Goal: Task Accomplishment & Management: Complete application form

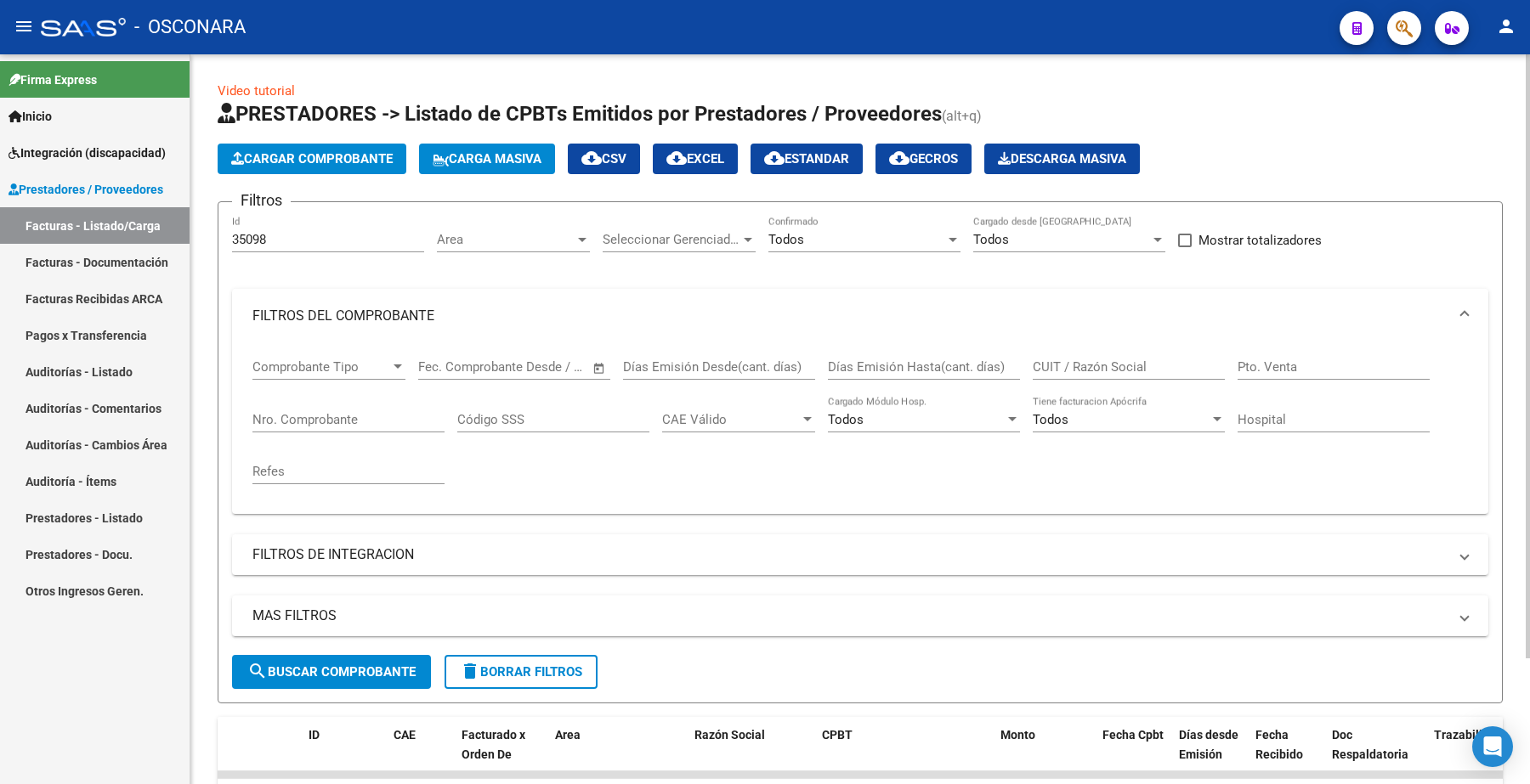
click at [1071, 351] on div "CUIT / Razón Social" at bounding box center [1128, 361] width 192 height 36
paste input "23355763234 644"
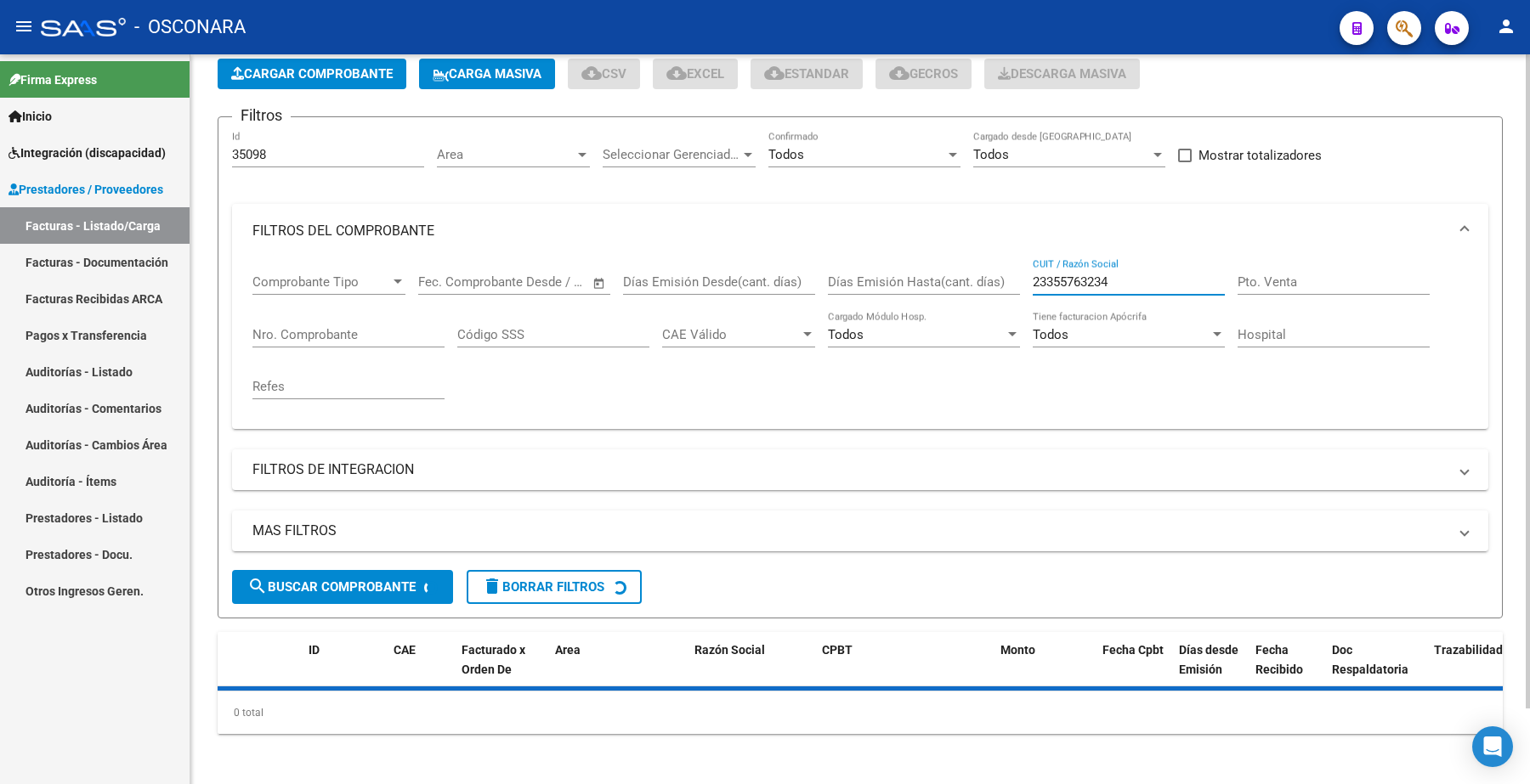
scroll to position [124, 0]
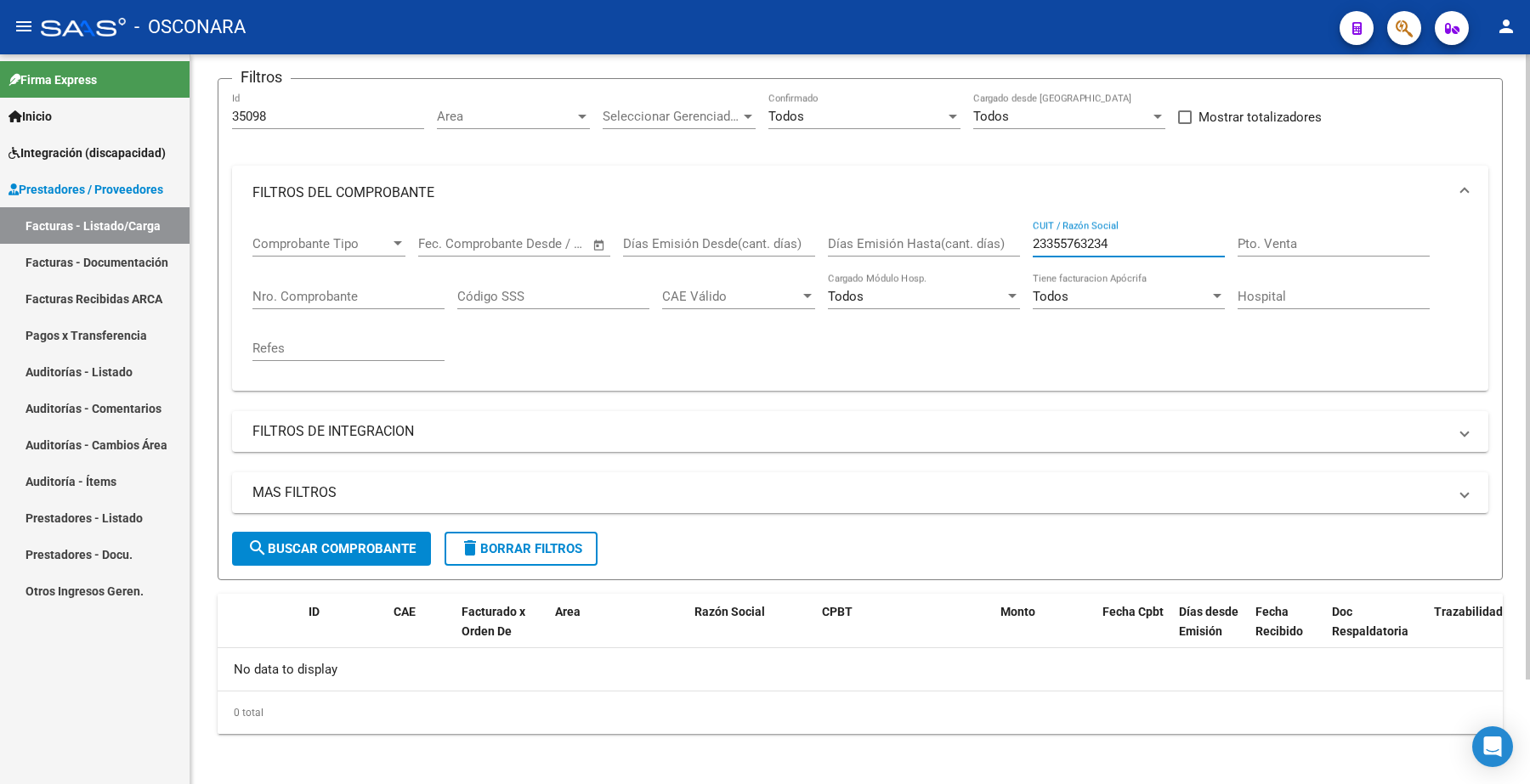
type input "23355763234"
drag, startPoint x: 281, startPoint y: 115, endPoint x: 212, endPoint y: 87, distance: 74.5
click at [212, 87] on div "Video tutorial PRESTADORES -> Listado de CPBTs Emitidos por Prestadores / Prove…" at bounding box center [860, 360] width 1340 height 858
click at [328, 538] on button "search Buscar Comprobante" at bounding box center [332, 548] width 199 height 34
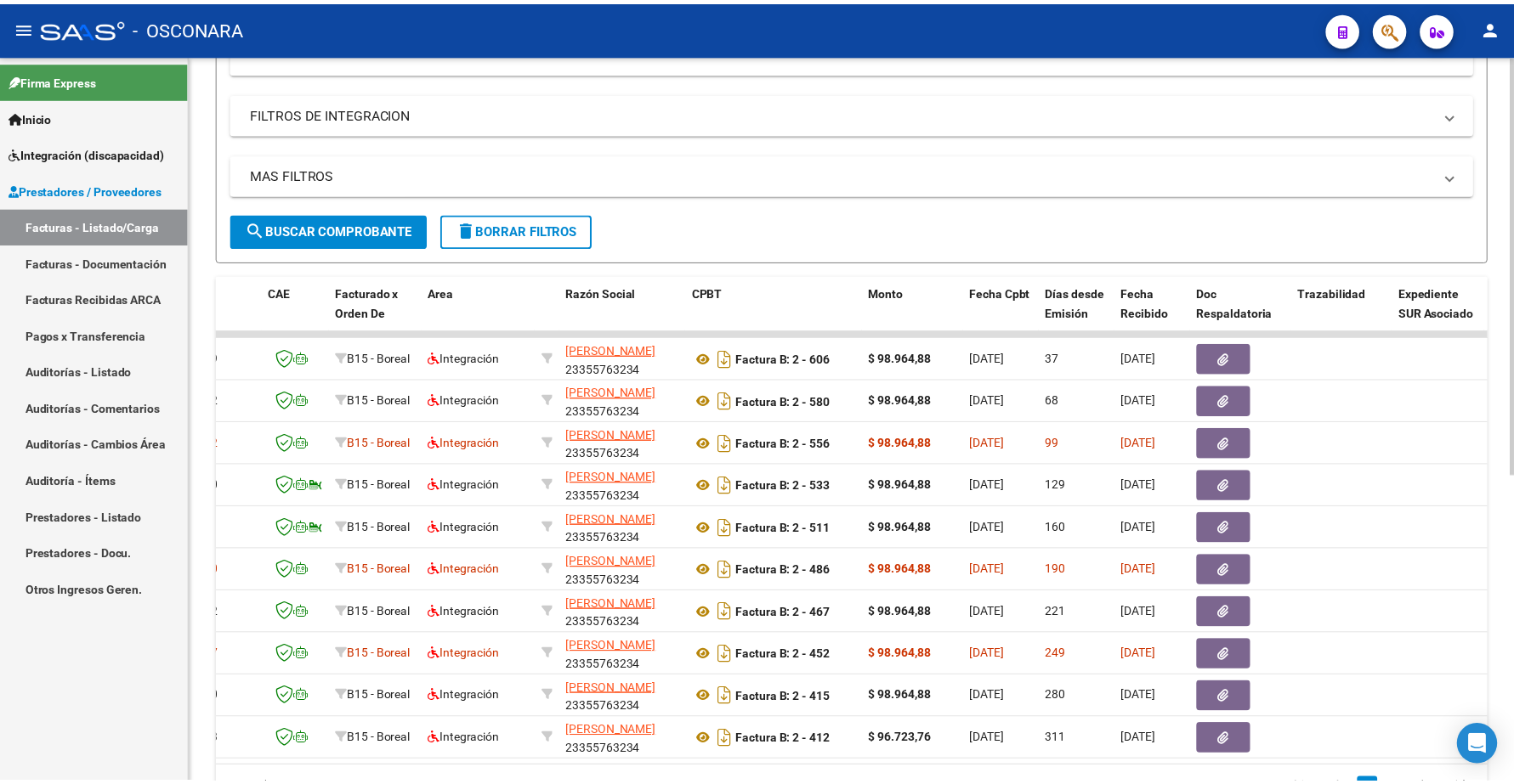
scroll to position [0, 0]
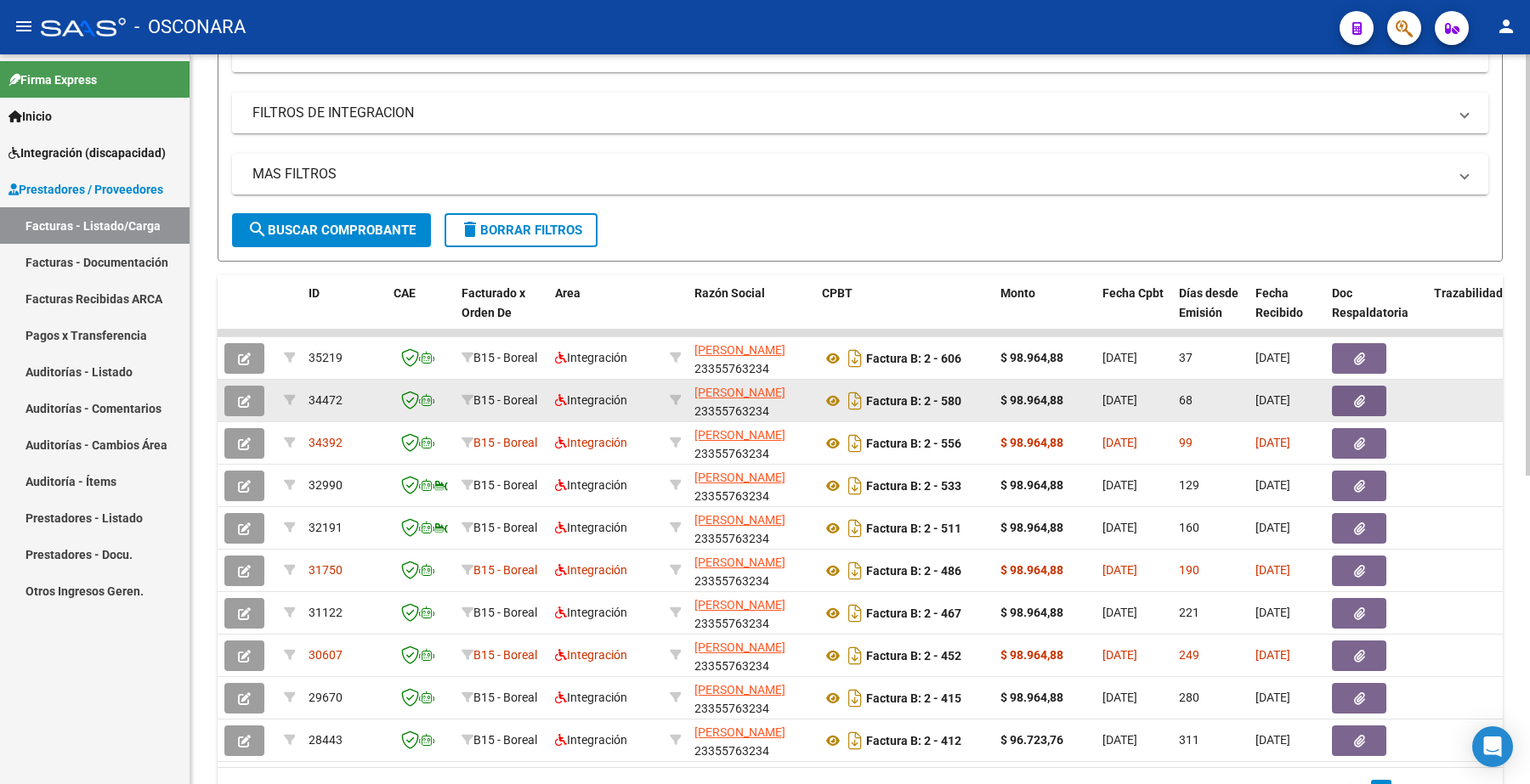
click at [257, 396] on button "button" at bounding box center [244, 401] width 40 height 30
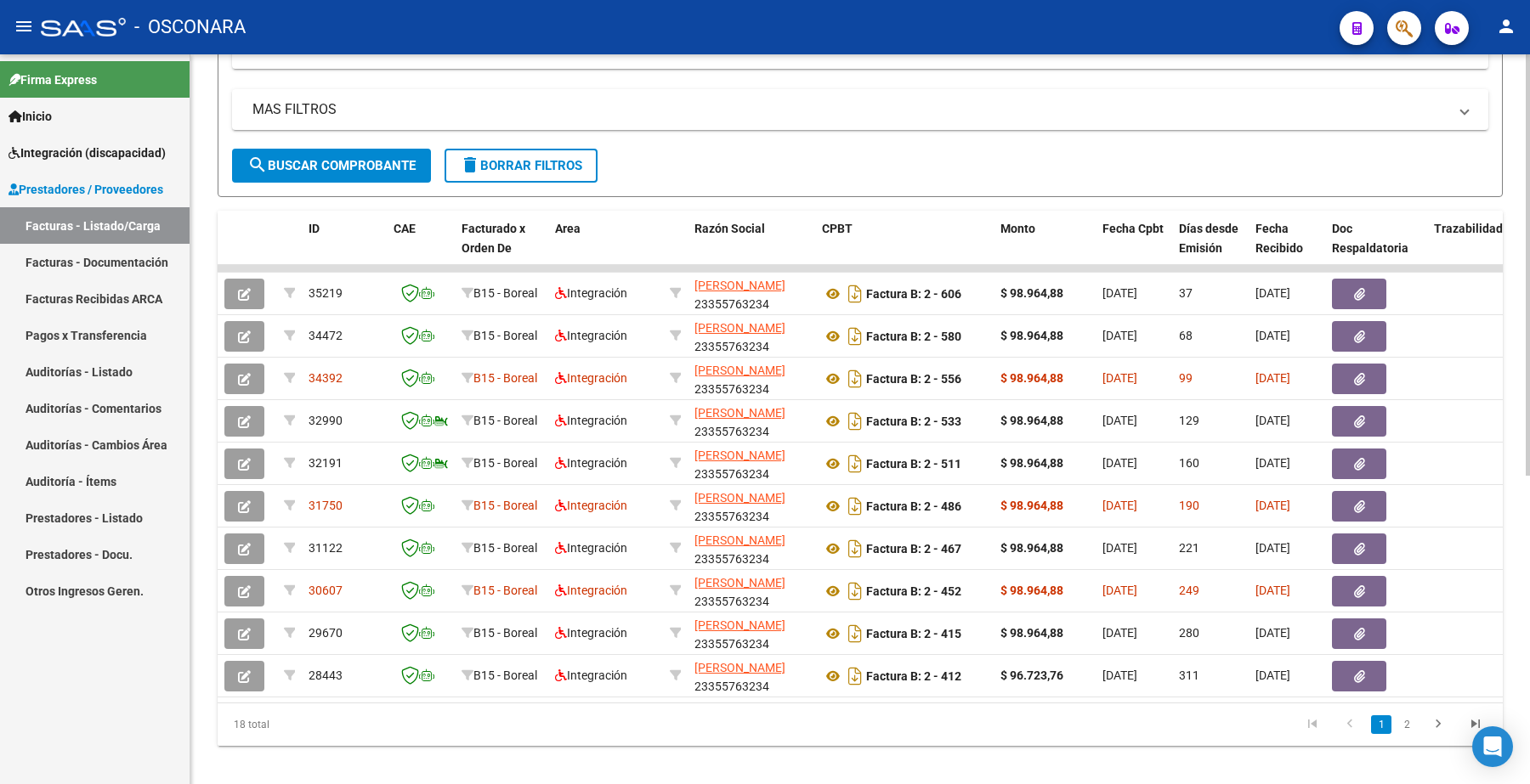
scroll to position [217, 0]
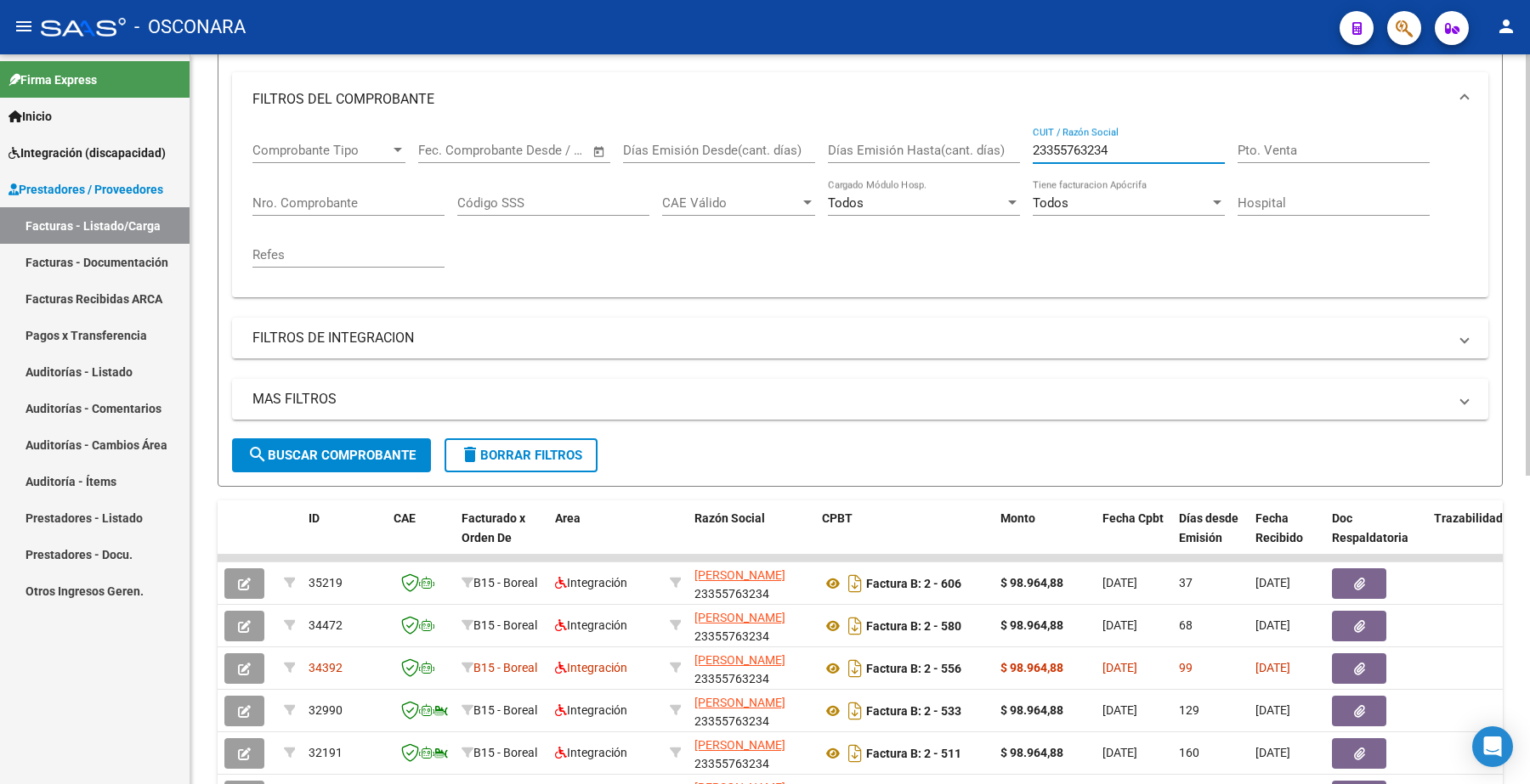
drag, startPoint x: 1115, startPoint y: 146, endPoint x: 1008, endPoint y: 133, distance: 107.8
click at [1010, 133] on div "Comprobante Tipo Comprobante Tipo Fecha inicio – Fecha fin Fec. Comprobante Des…" at bounding box center [860, 204] width 1215 height 157
paste input "7390102963 36"
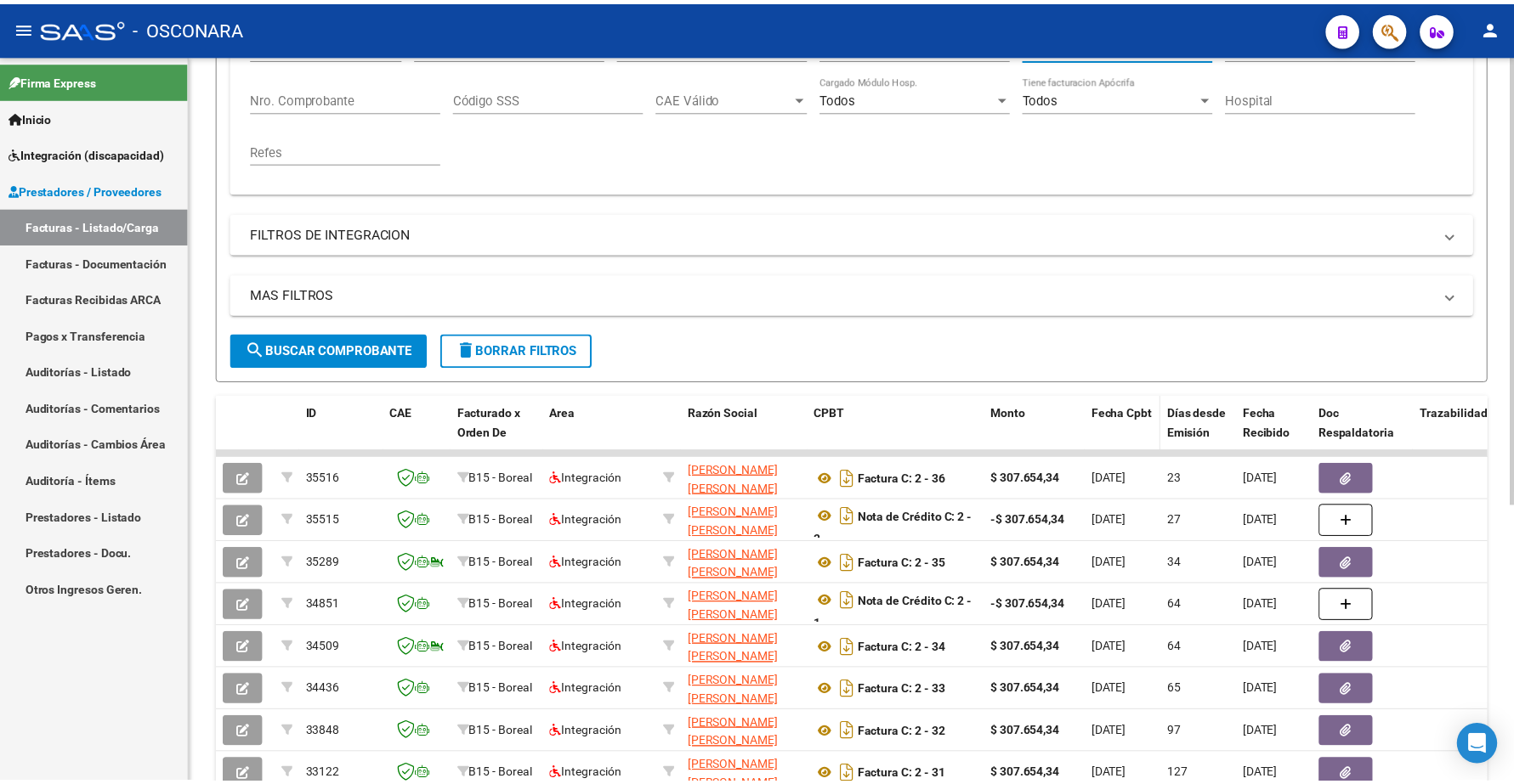
scroll to position [429, 0]
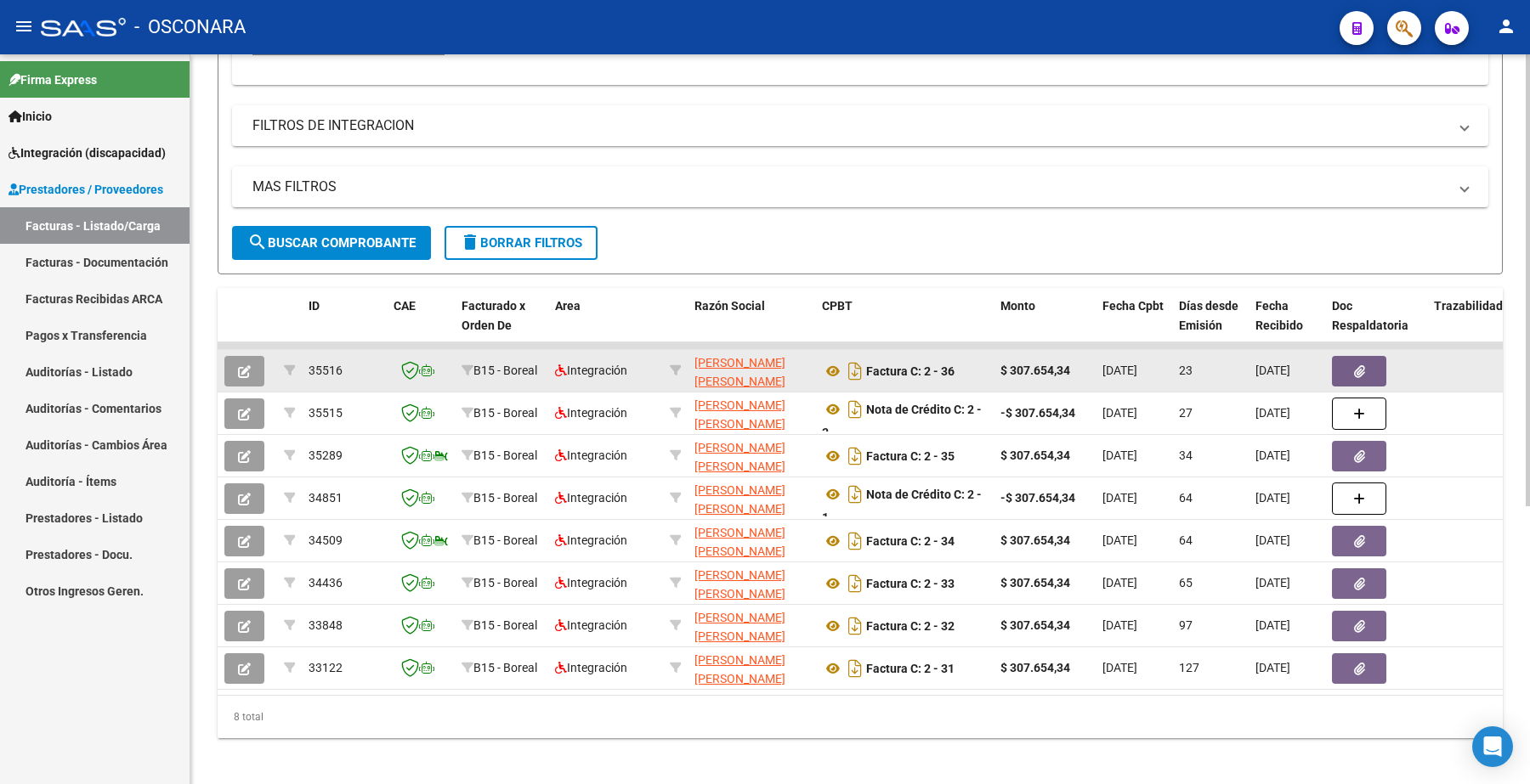
type input "27390102963"
click at [249, 365] on icon "button" at bounding box center [244, 372] width 12 height 12
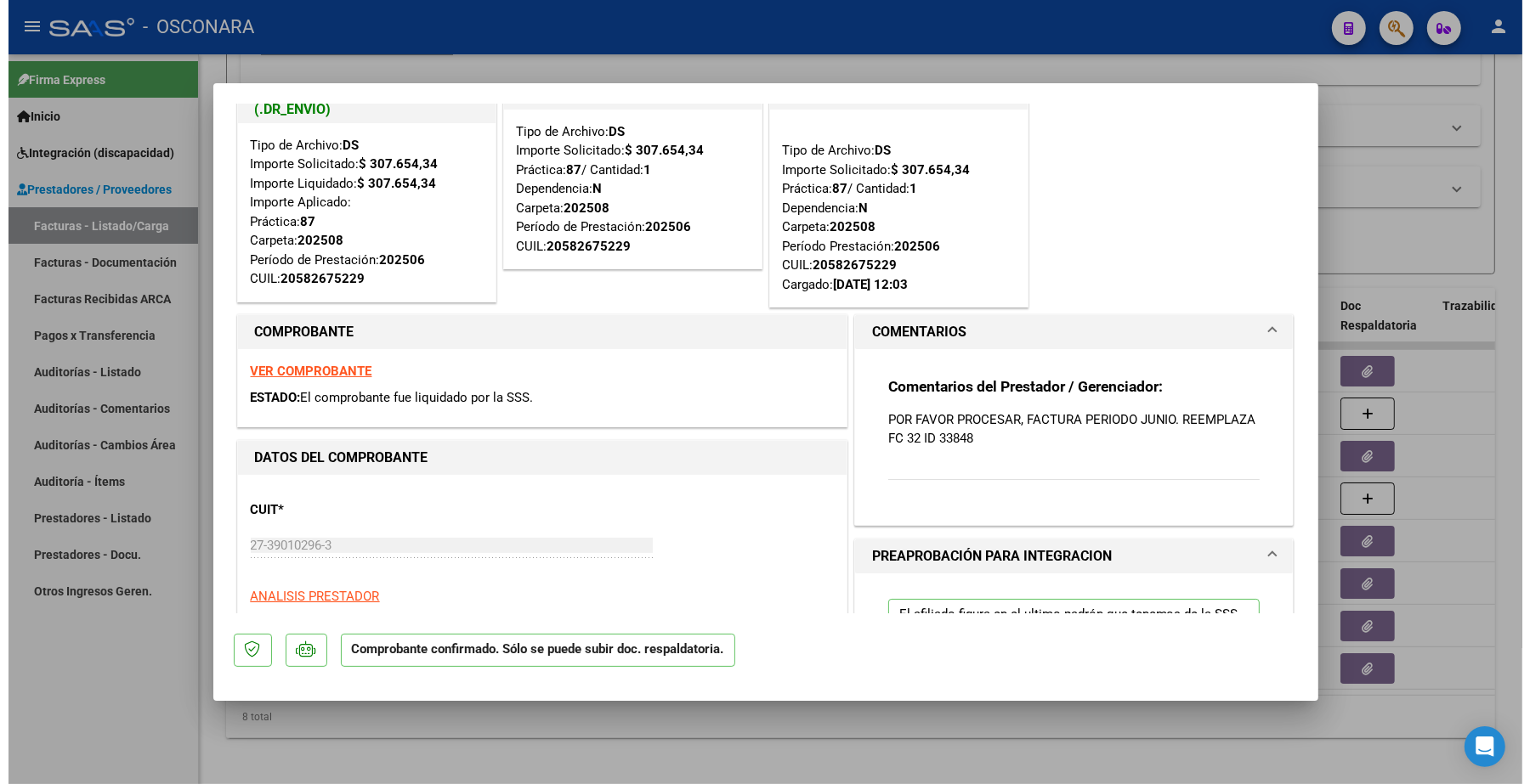
scroll to position [0, 0]
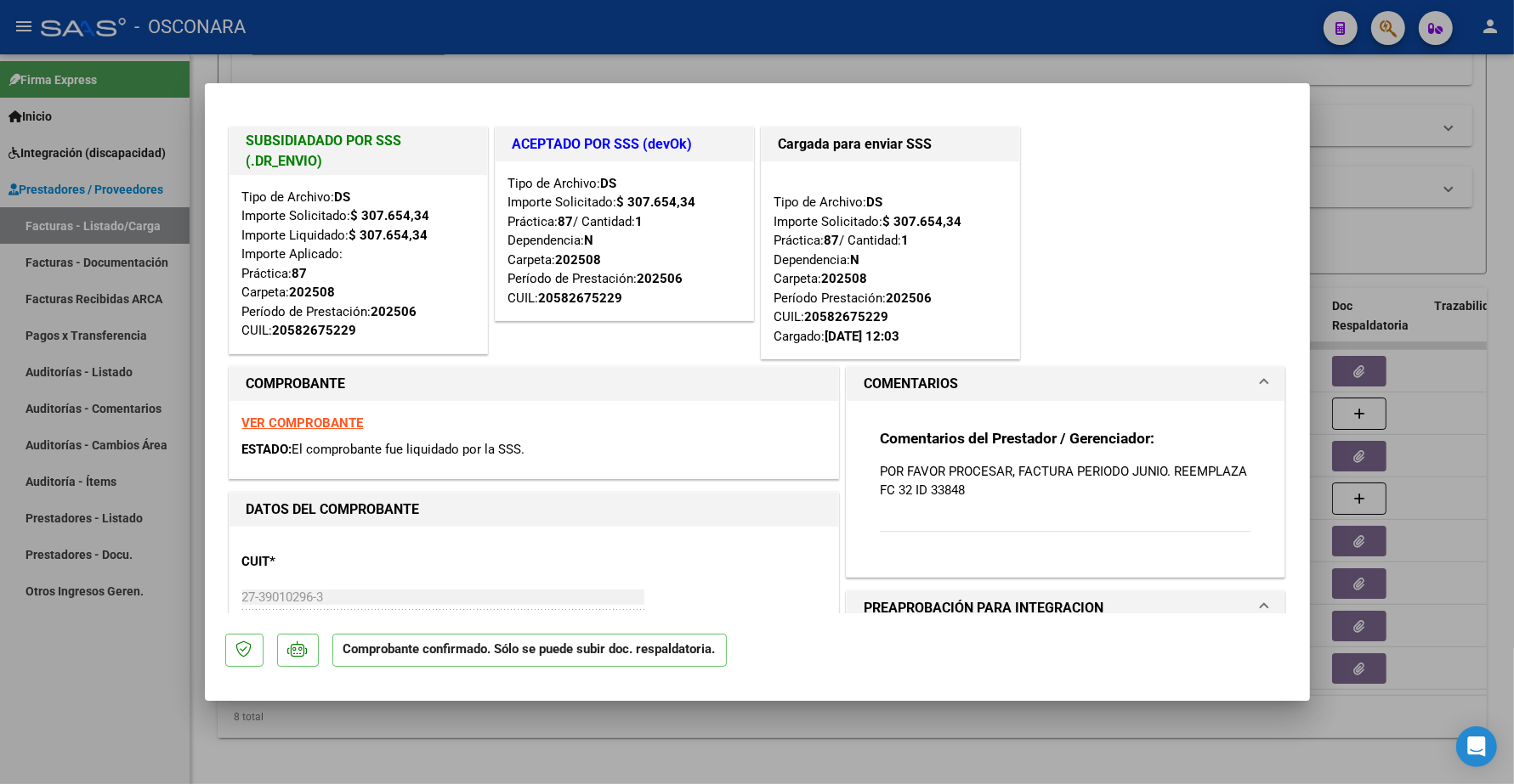
type input "$ 0,00"
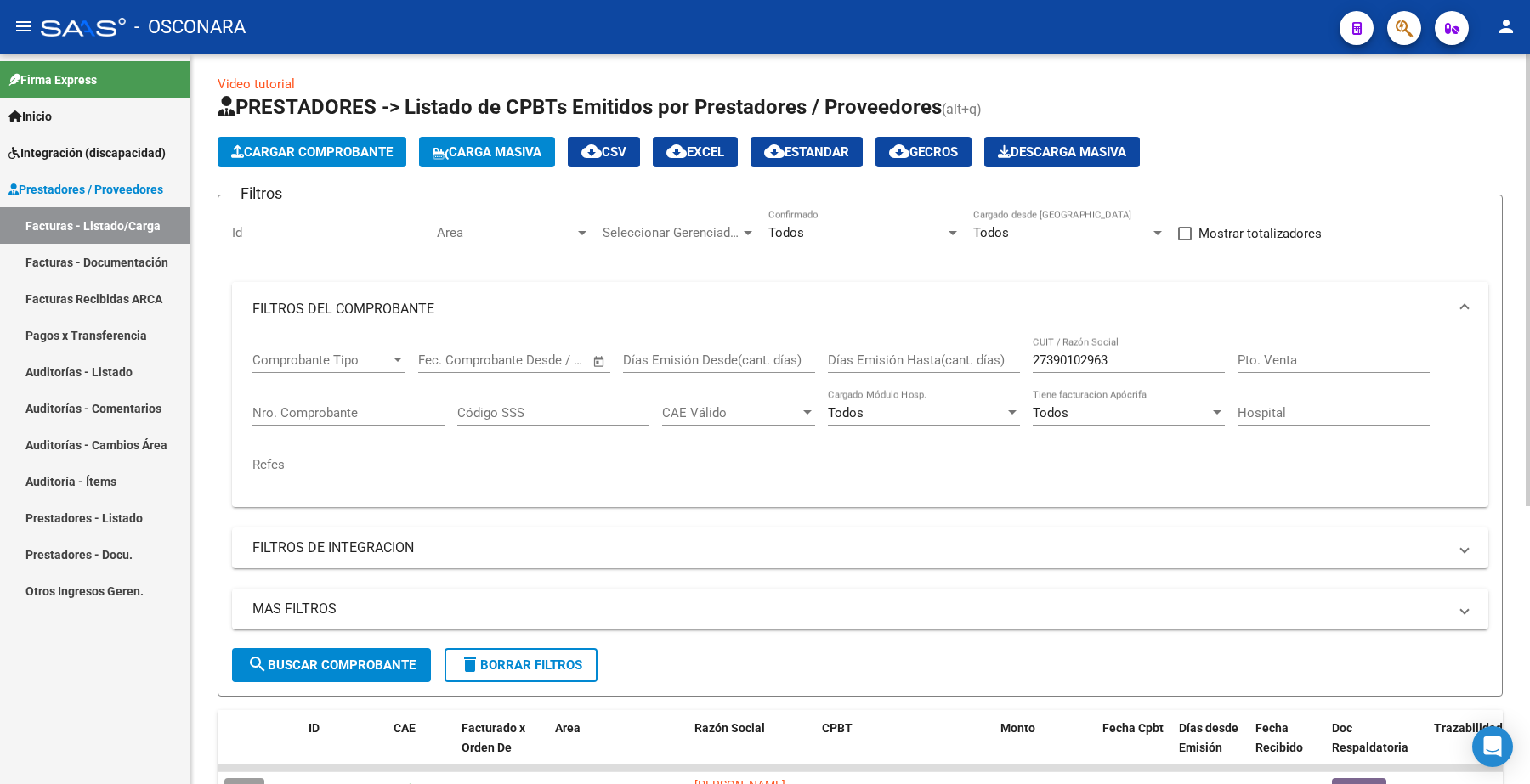
scroll to position [4, 0]
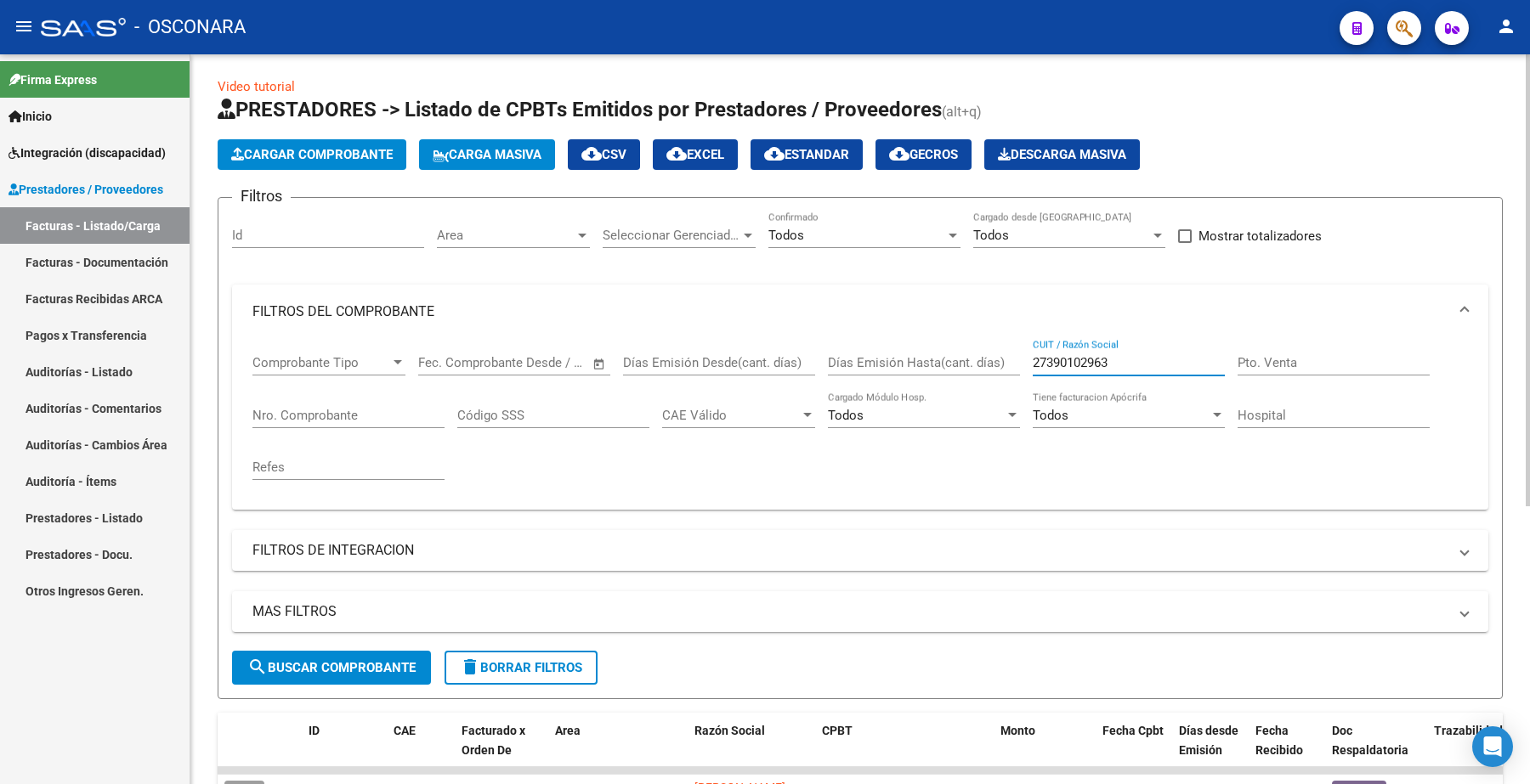
drag, startPoint x: 1124, startPoint y: 363, endPoint x: 981, endPoint y: 366, distance: 143.0
click at [981, 366] on div "Comprobante Tipo Comprobante Tipo Fecha inicio – Fecha fin Fec. Comprobante Des…" at bounding box center [860, 417] width 1215 height 157
paste input "80009744 477"
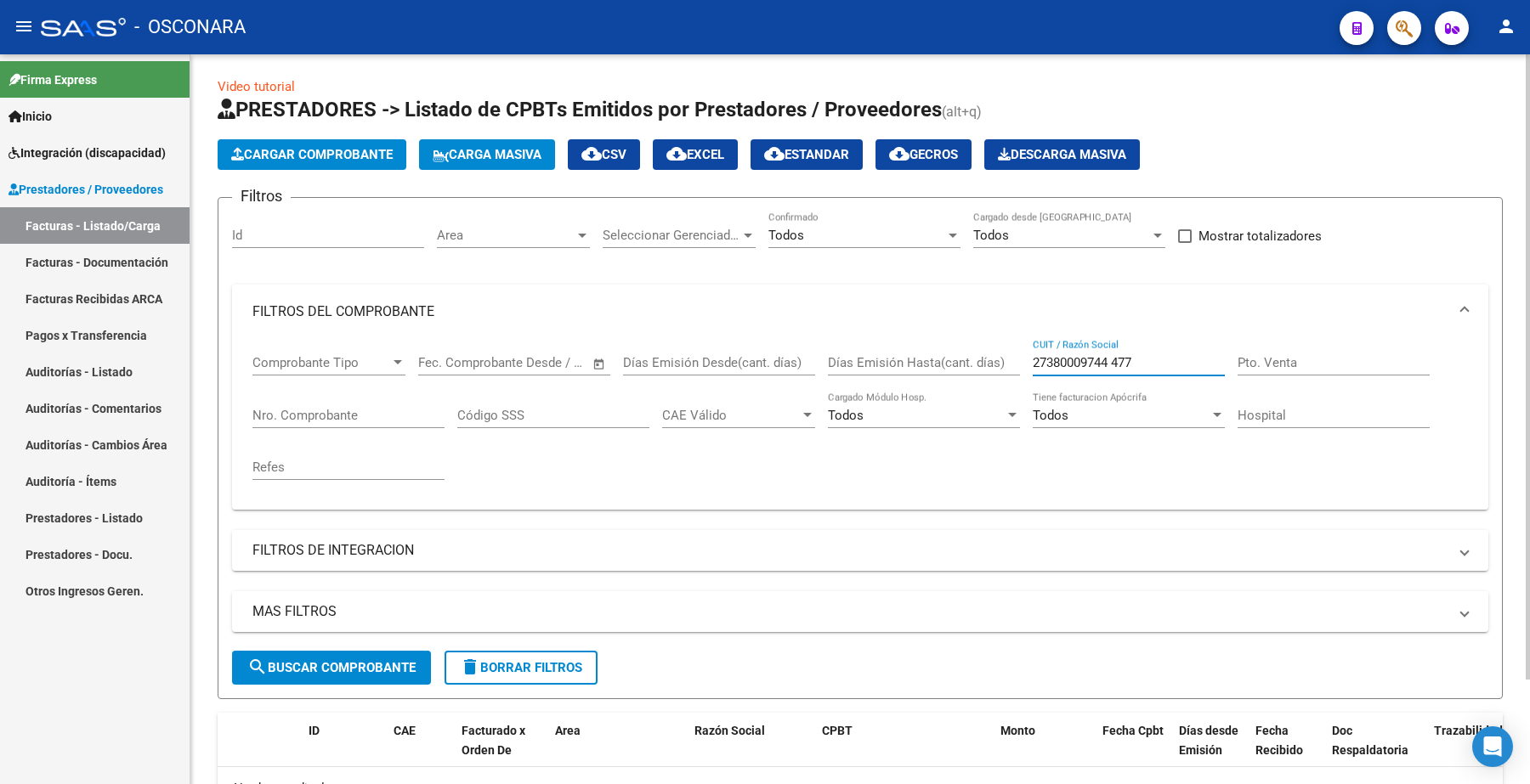
click at [1137, 358] on input "27380009744 477" at bounding box center [1128, 363] width 192 height 15
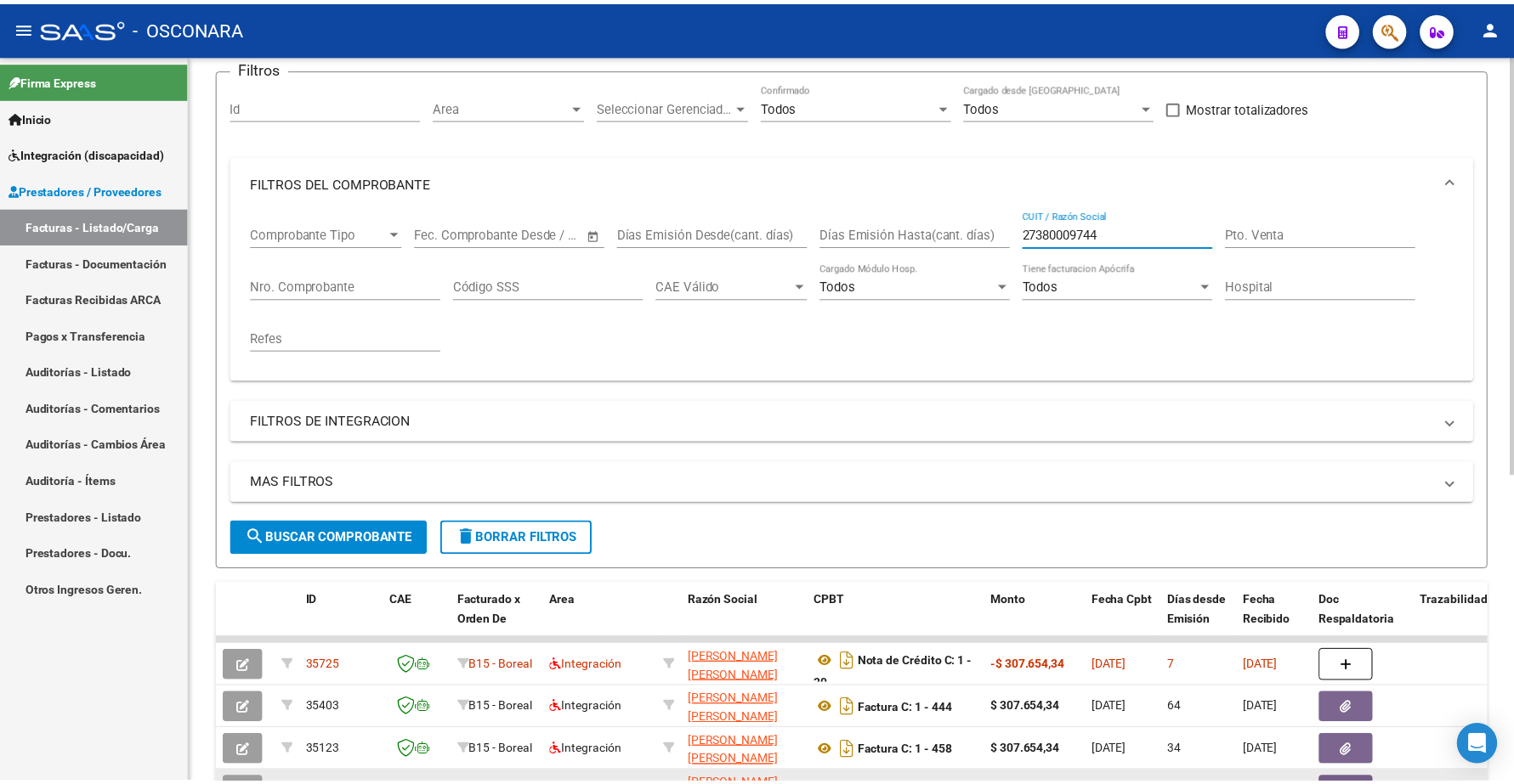
scroll to position [535, 0]
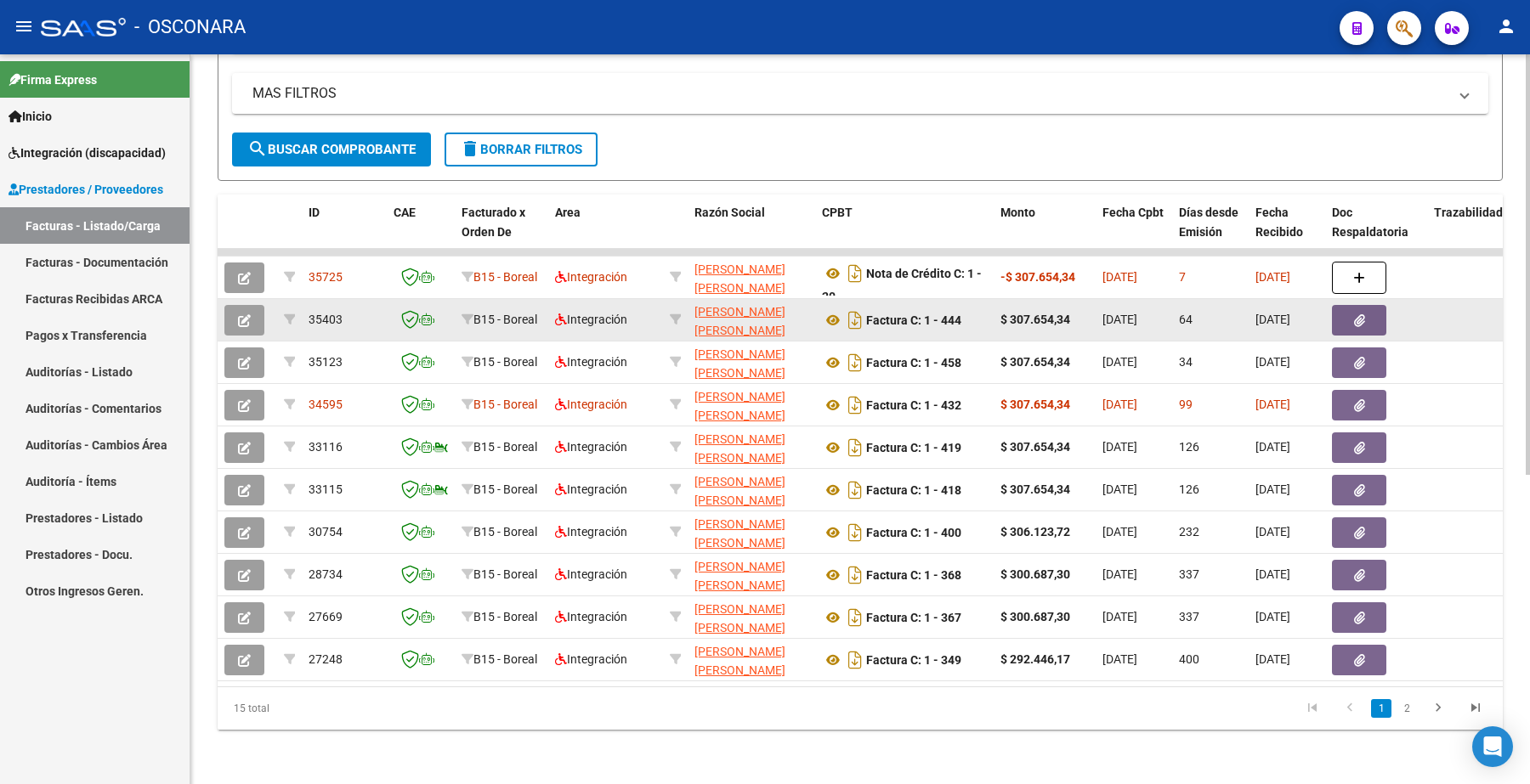
type input "27380009744"
click at [252, 313] on button "button" at bounding box center [244, 320] width 40 height 30
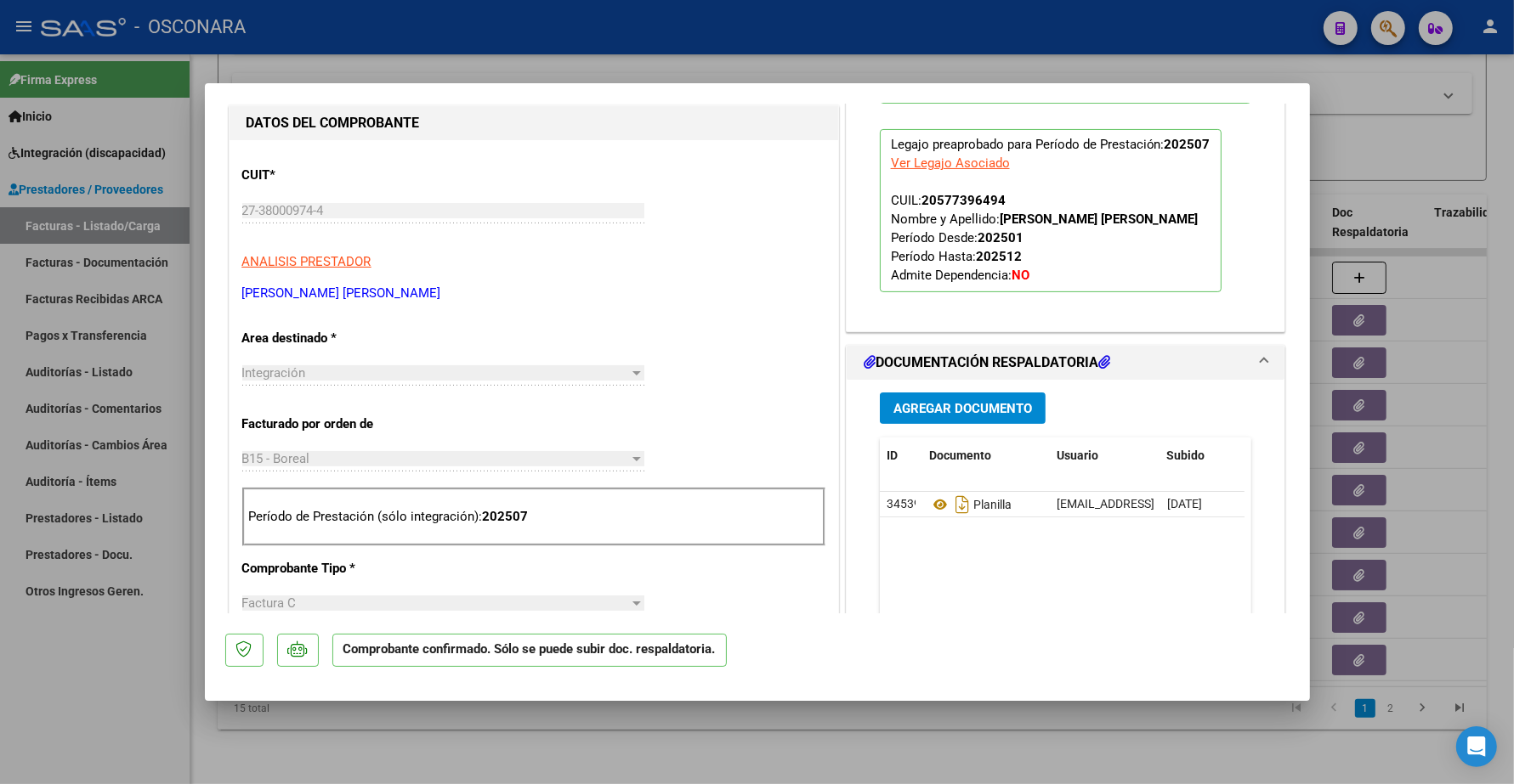
scroll to position [531, 0]
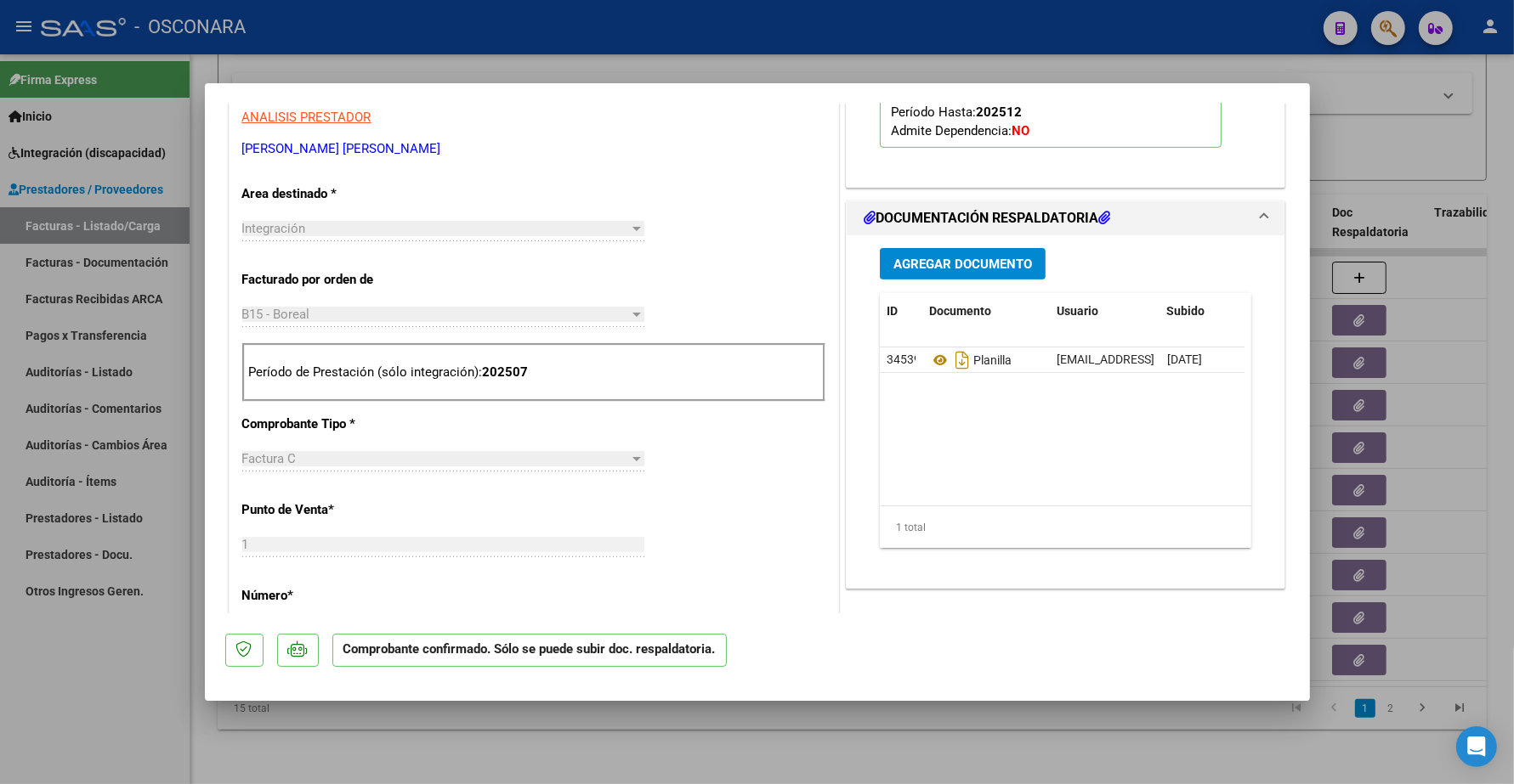
type input "$ 0,00"
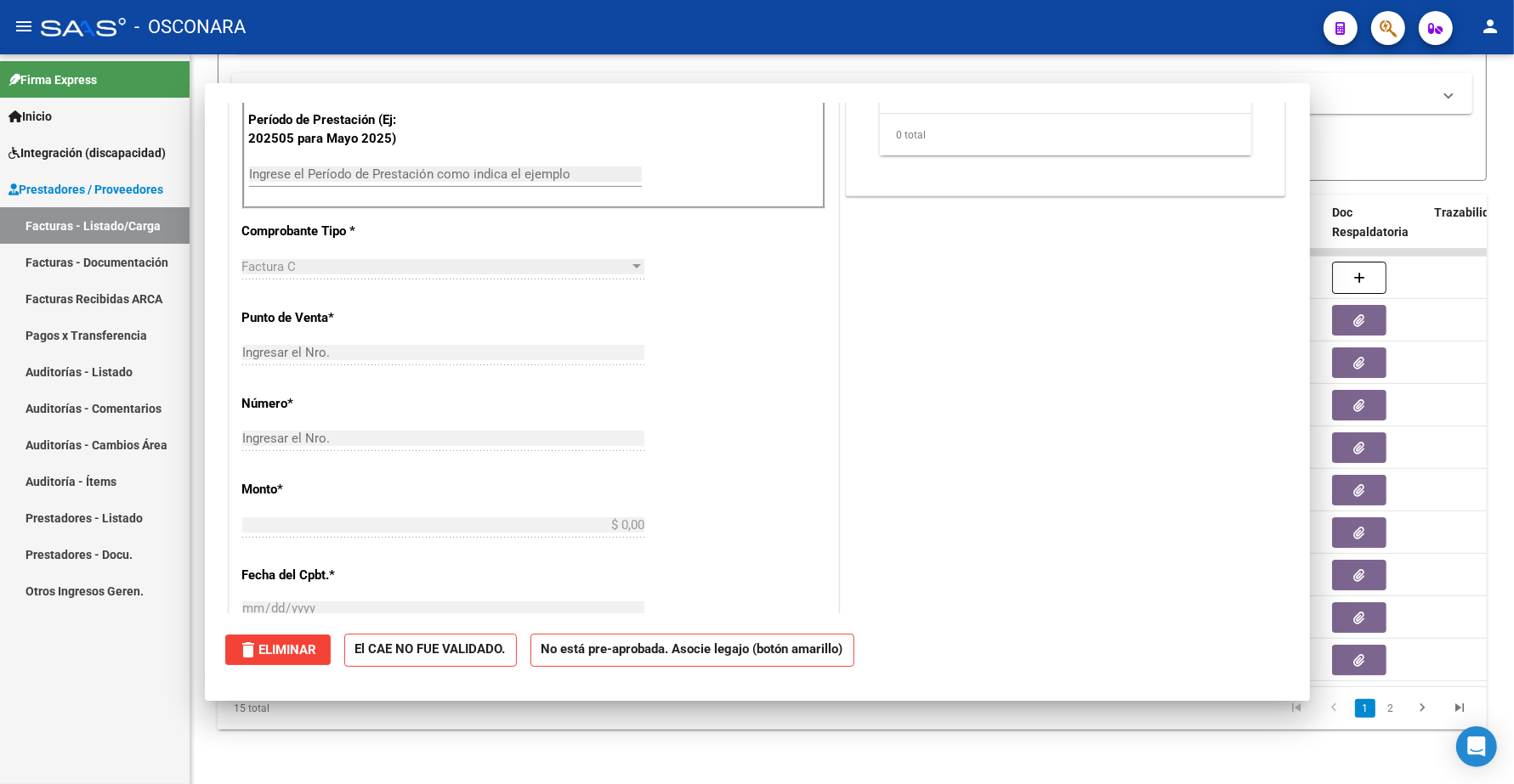
scroll to position [278, 0]
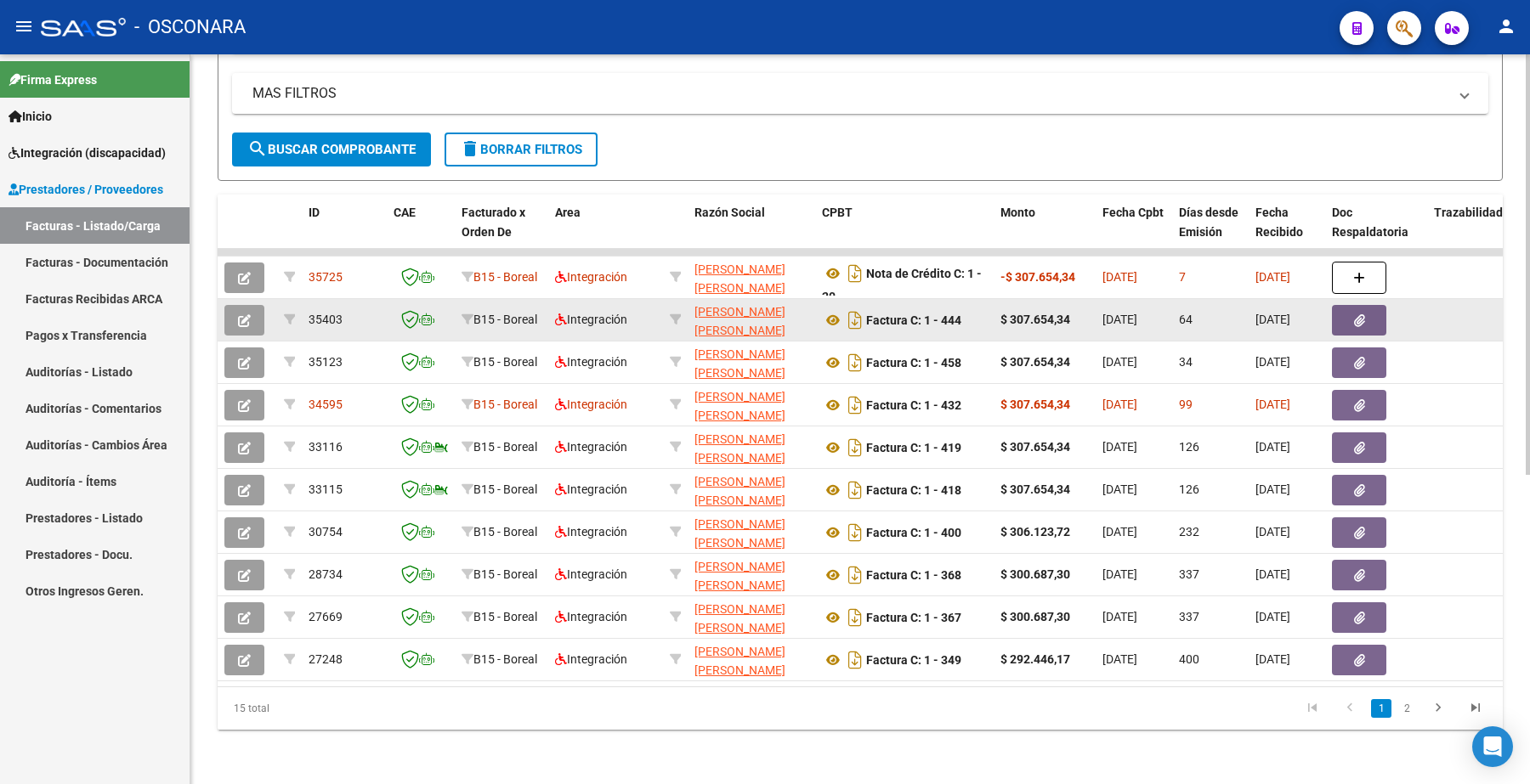
click at [264, 307] on div at bounding box center [247, 320] width 46 height 30
click at [260, 306] on button "button" at bounding box center [244, 320] width 40 height 30
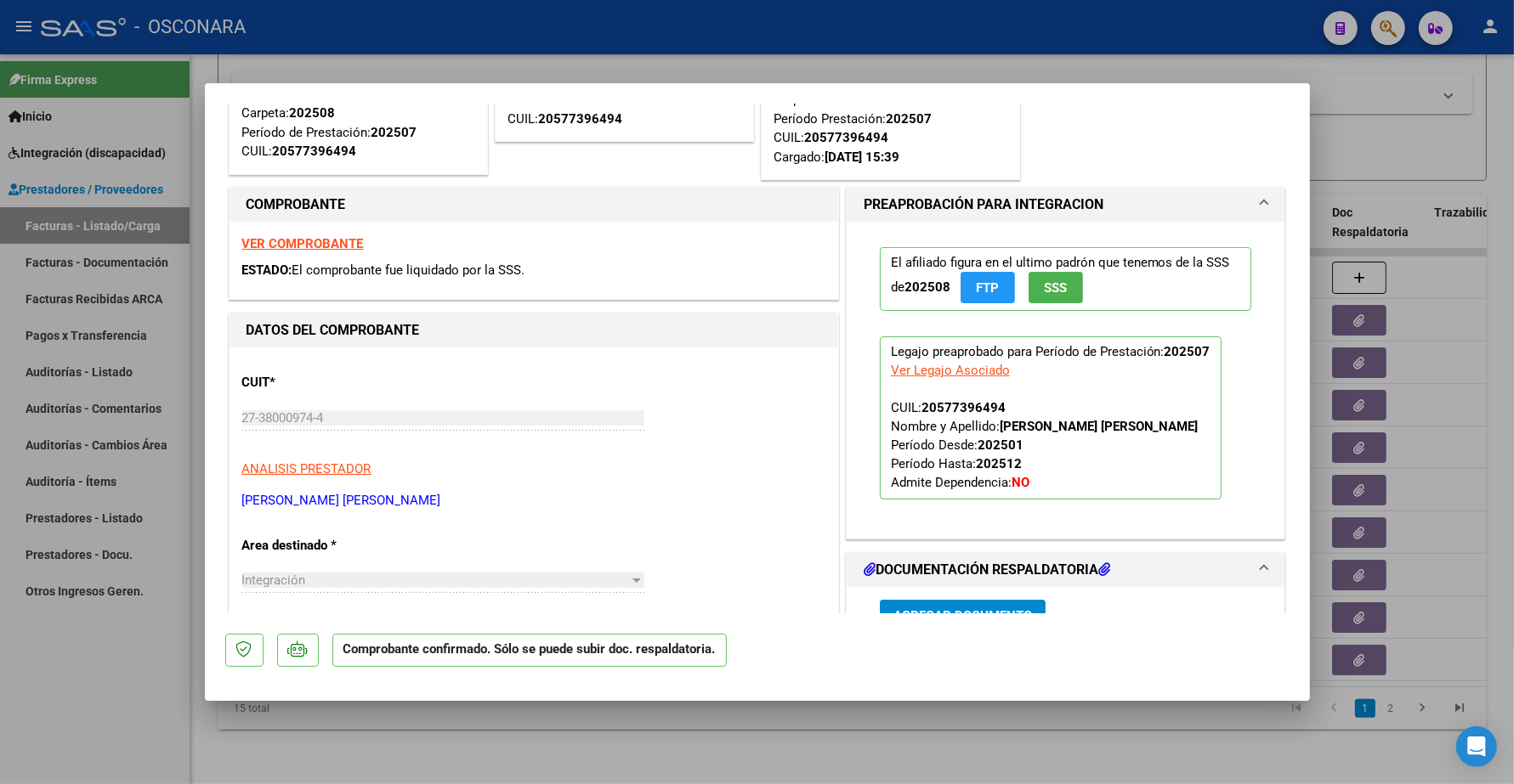
scroll to position [425, 0]
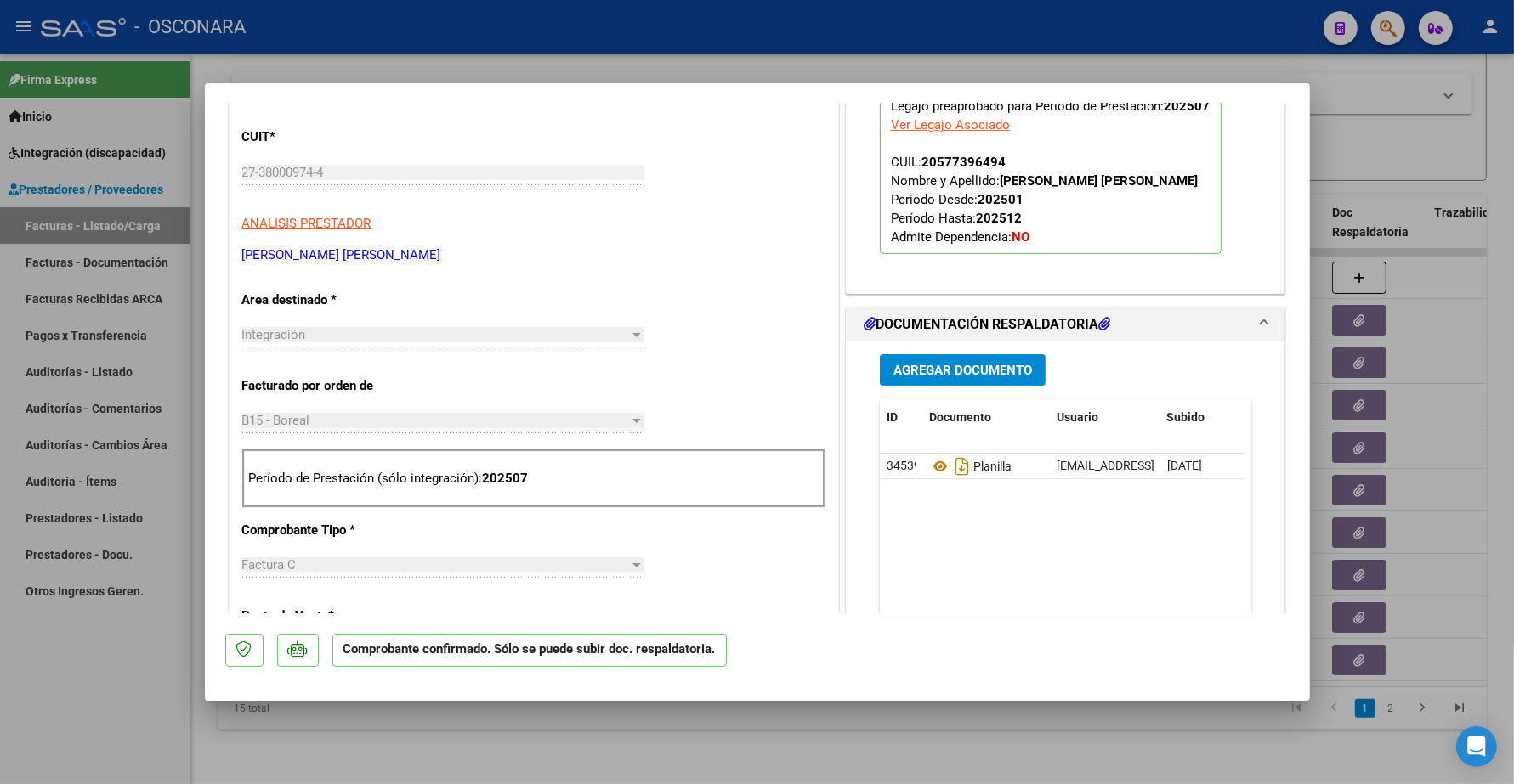
type input "$ 0,00"
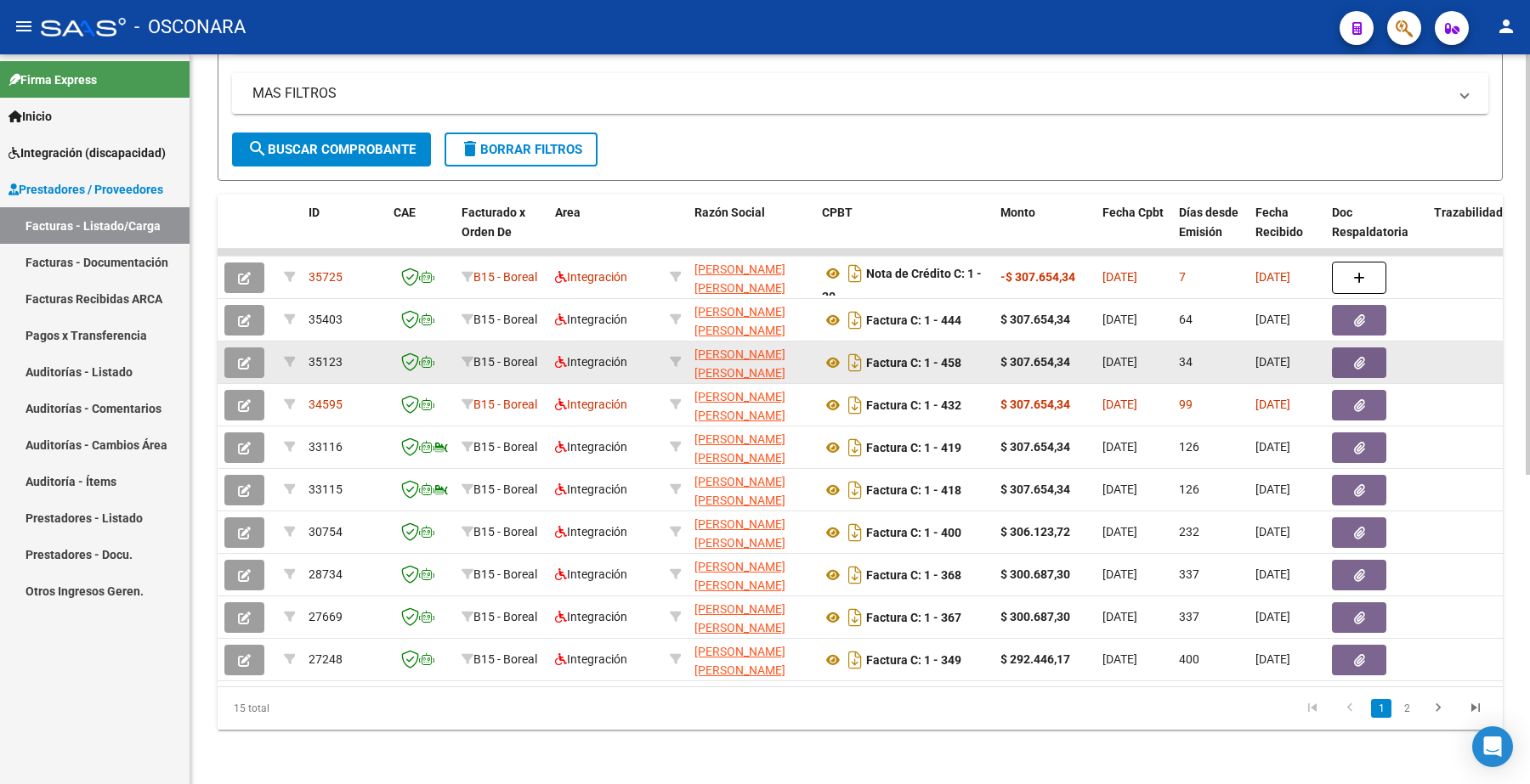
click at [255, 348] on button "button" at bounding box center [244, 363] width 40 height 30
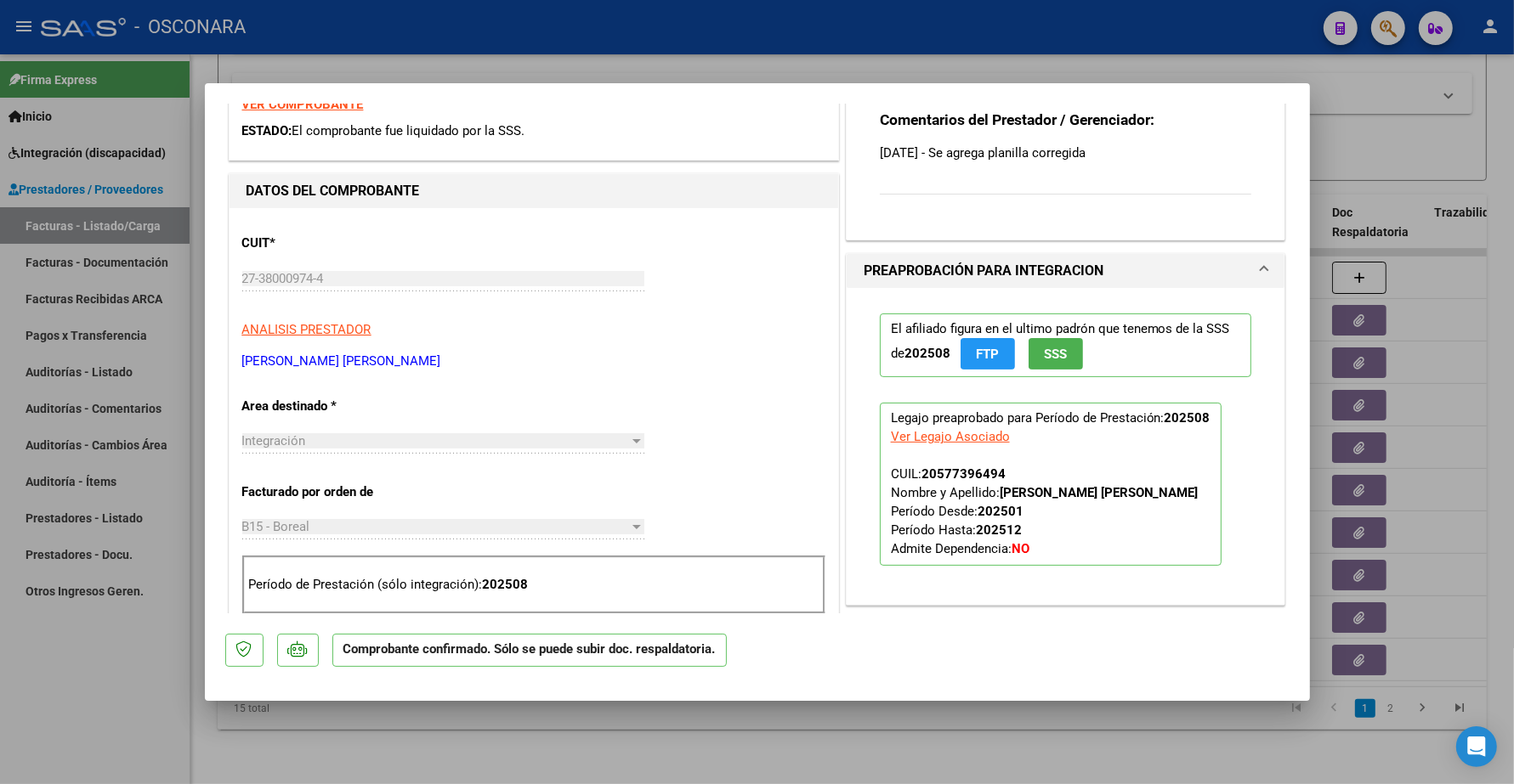
scroll to position [425, 0]
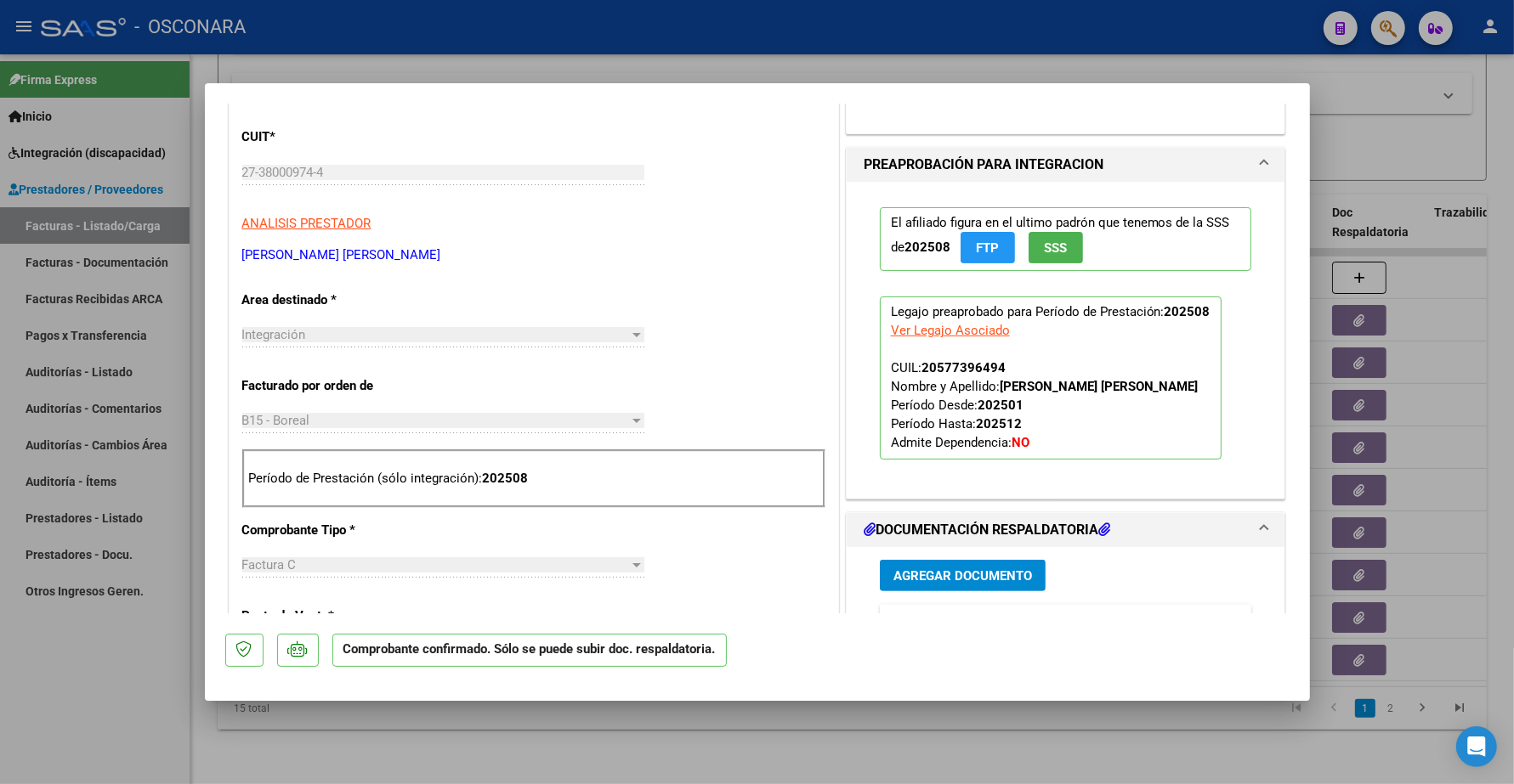
type input "$ 0,00"
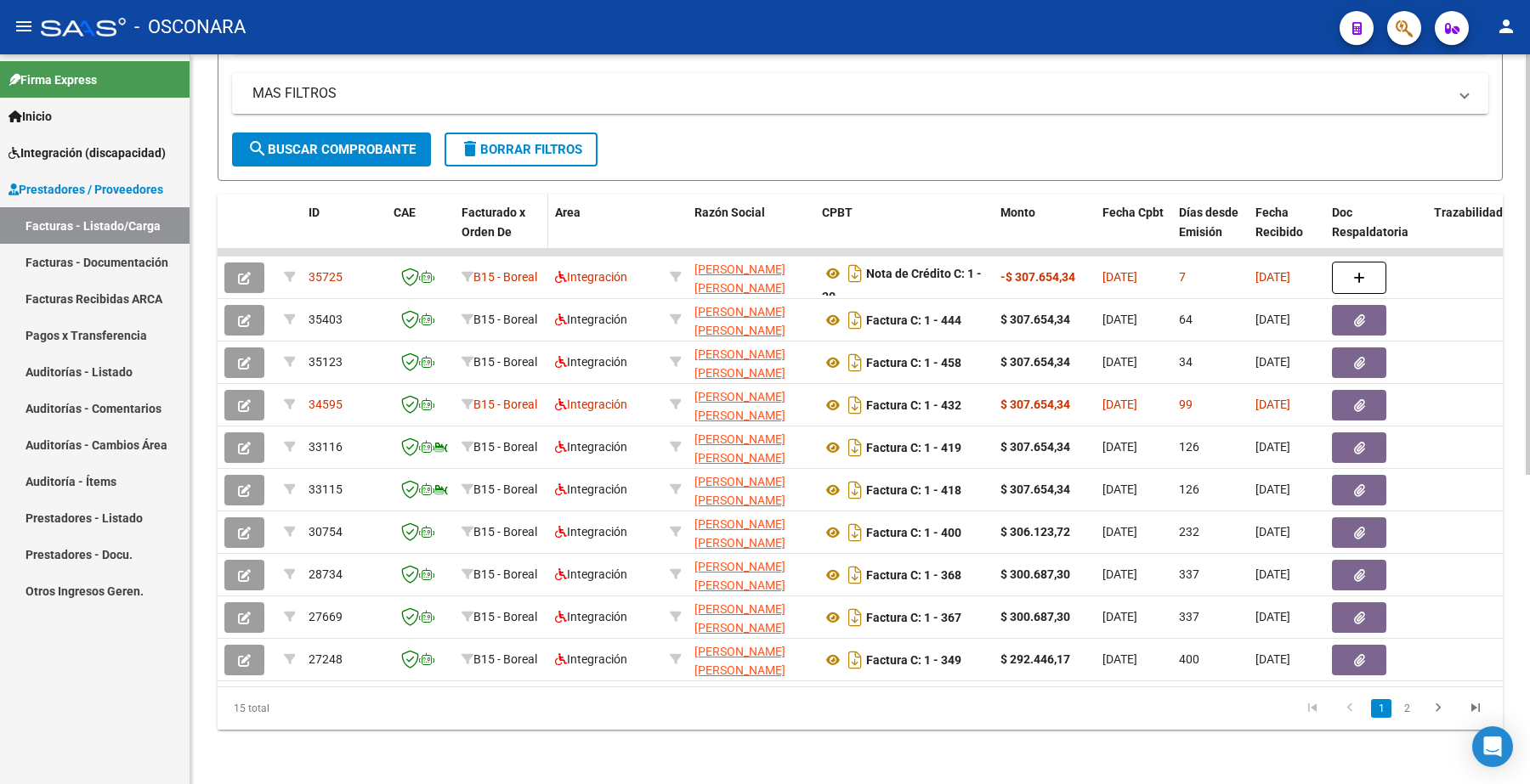
scroll to position [110, 0]
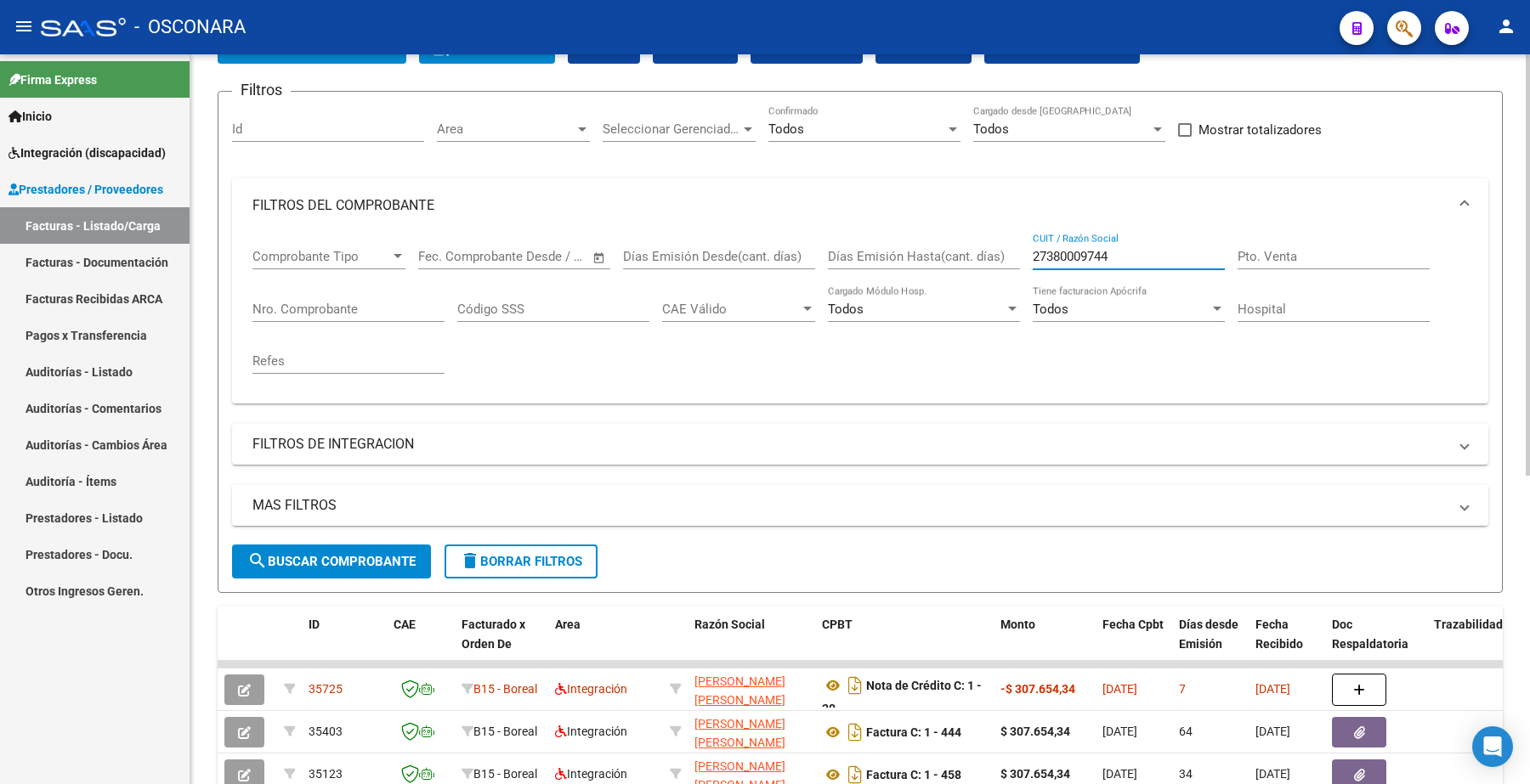
drag, startPoint x: 1128, startPoint y: 251, endPoint x: 946, endPoint y: 228, distance: 183.4
click at [946, 236] on div "Comprobante Tipo Comprobante Tipo Fecha inicio – Fecha fin Fec. Comprobante Des…" at bounding box center [860, 311] width 1215 height 157
paste input "23179235544"
type input "23179235544"
click at [380, 545] on button "search Buscar Comprobante" at bounding box center [332, 562] width 199 height 34
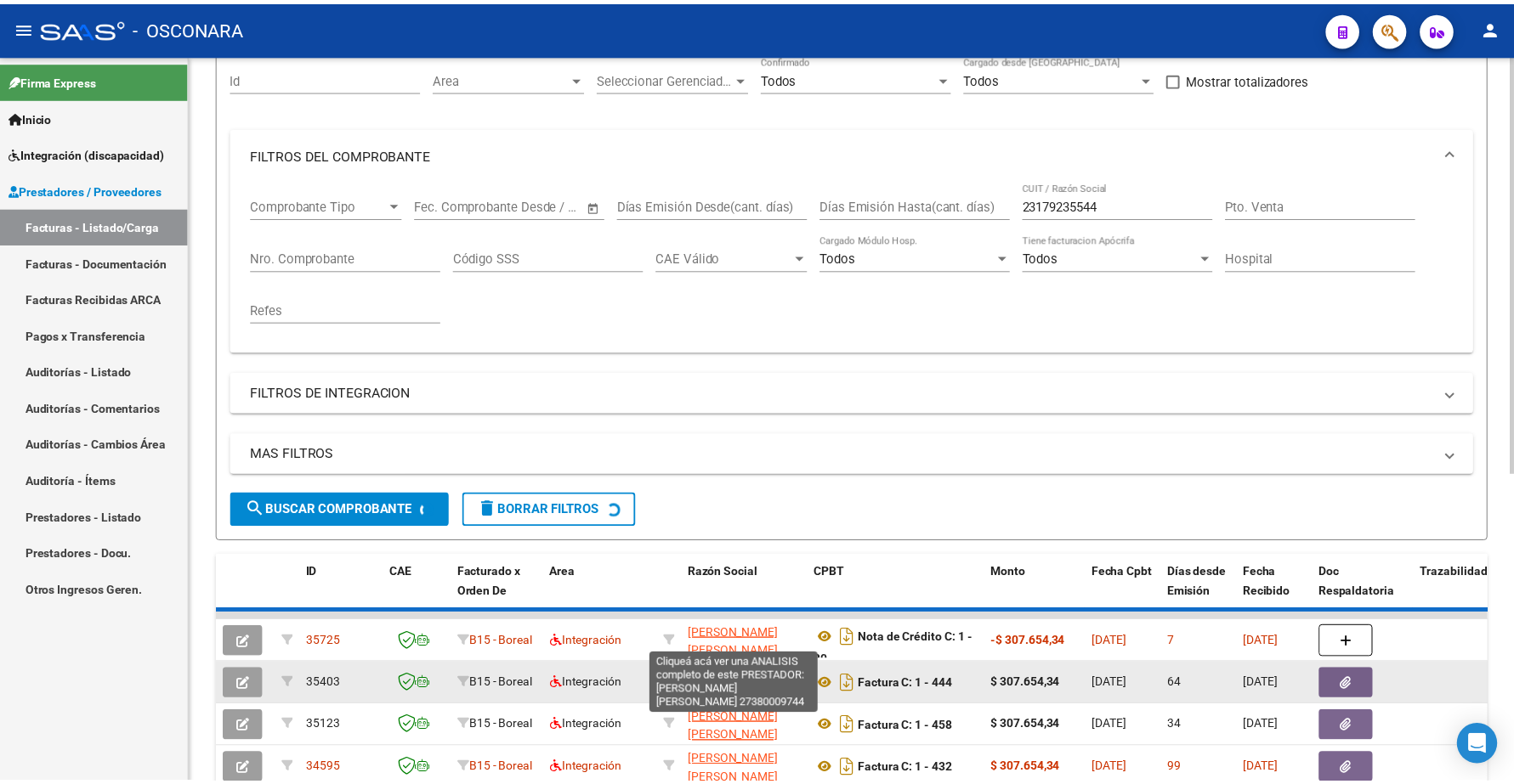
scroll to position [217, 0]
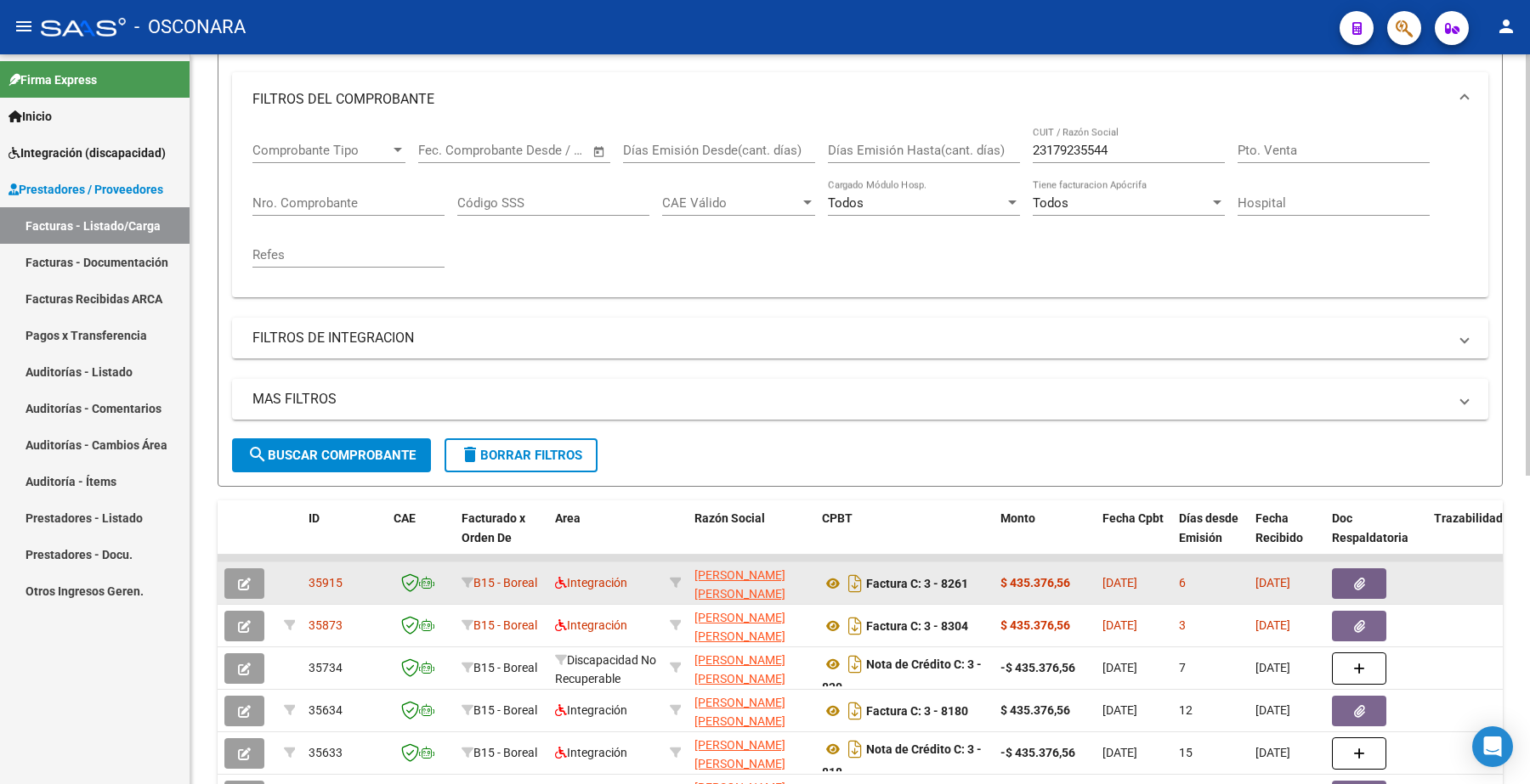
click at [244, 578] on icon "button" at bounding box center [244, 584] width 12 height 12
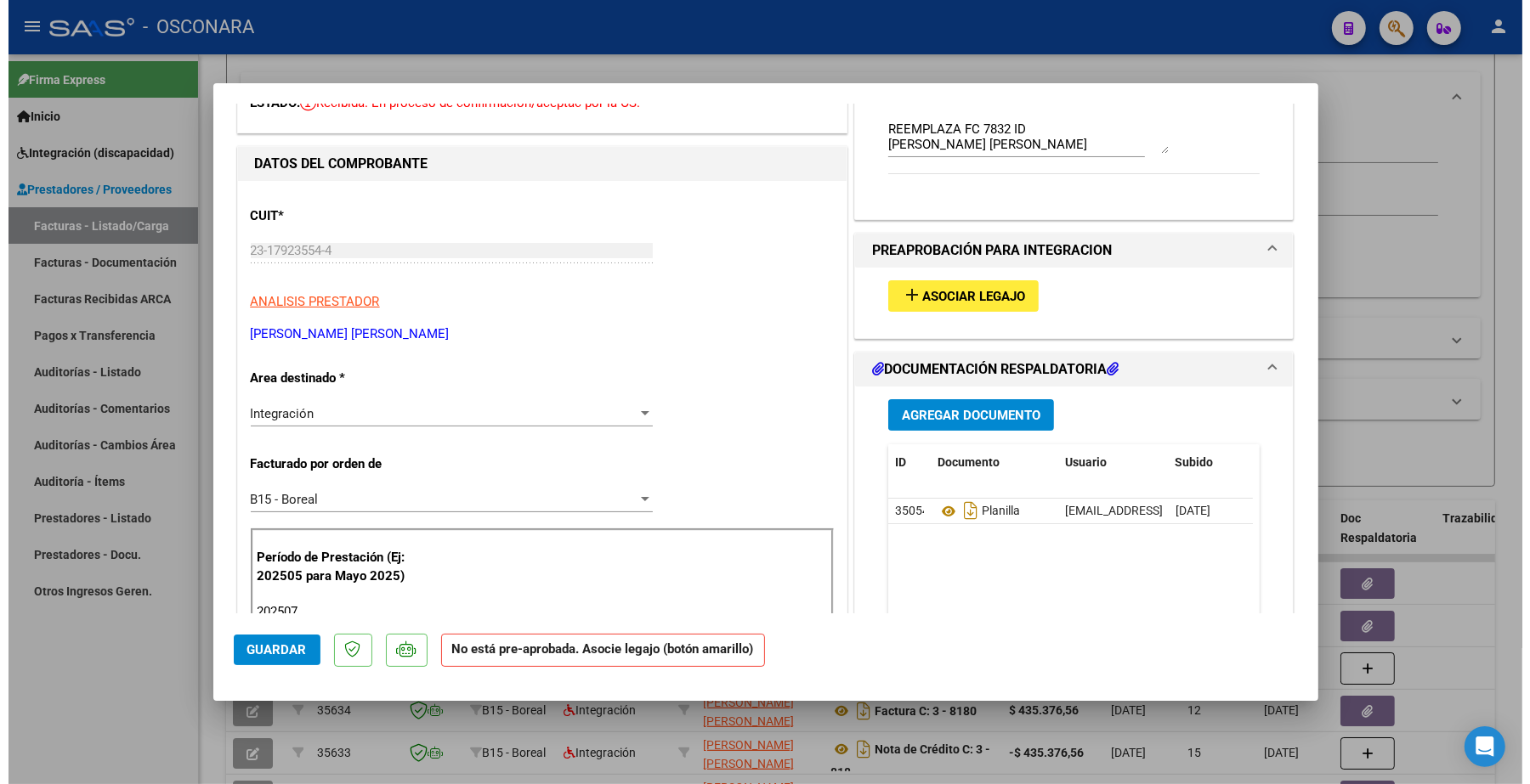
scroll to position [0, 0]
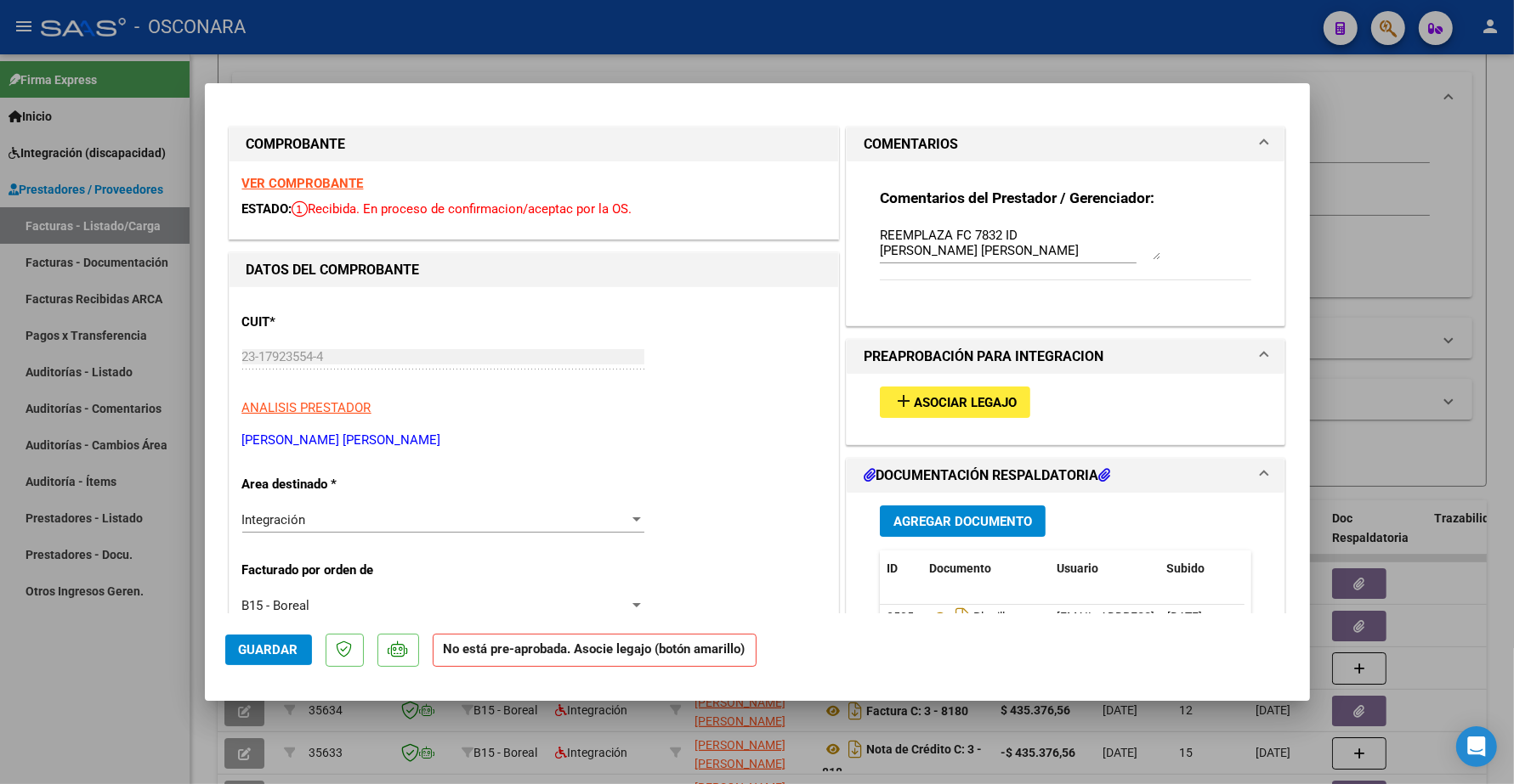
click at [961, 401] on span "Asociar Legajo" at bounding box center [965, 403] width 103 height 15
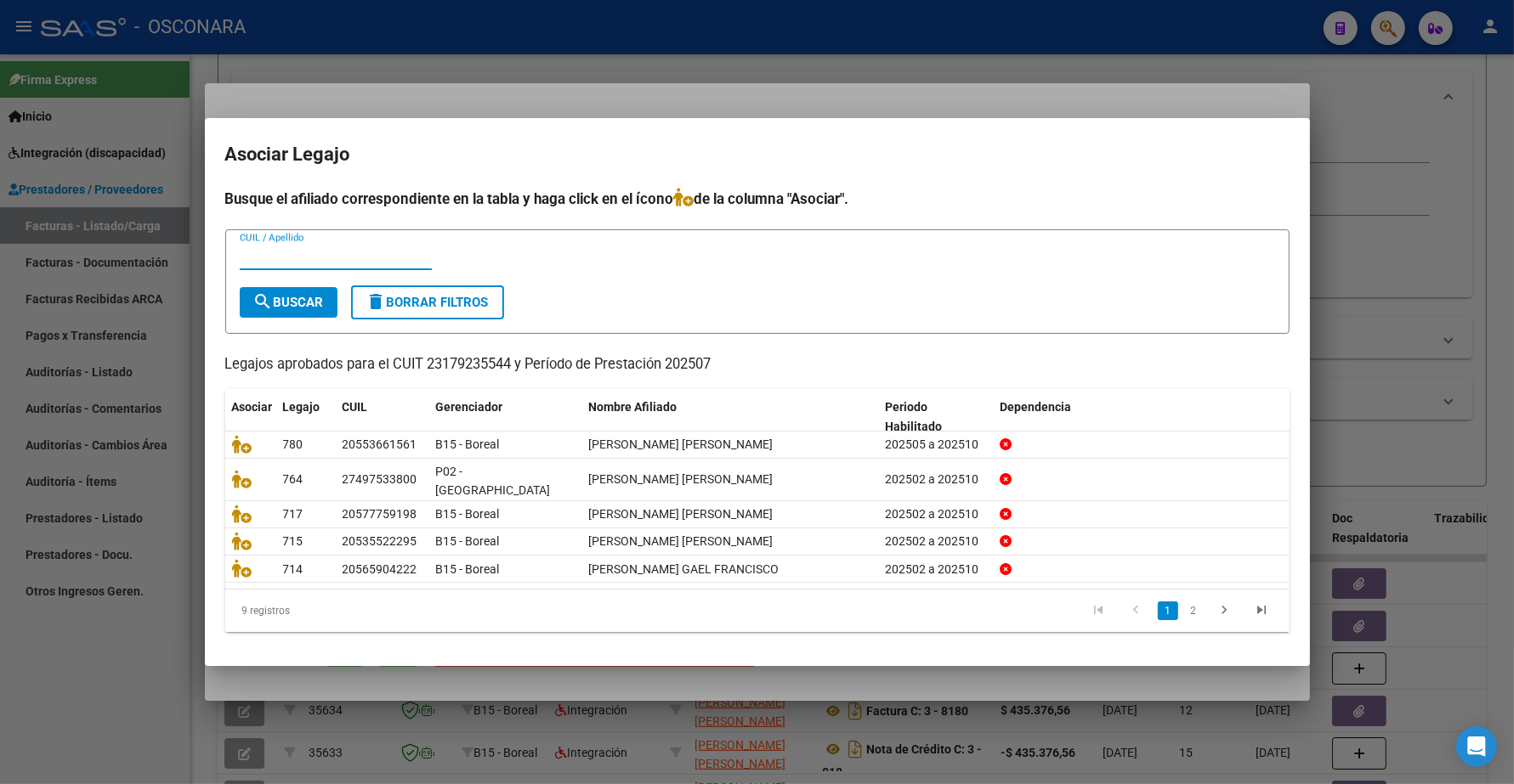
click at [289, 264] on input "CUIL / Apellido" at bounding box center [336, 256] width 192 height 15
type input "MOY"
drag, startPoint x: 266, startPoint y: 265, endPoint x: 225, endPoint y: 266, distance: 41.0
click at [225, 266] on form "[PERSON_NAME] CUIL / Apellido search Buscar delete Borrar Filtros" at bounding box center [757, 282] width 1064 height 105
click at [1380, 247] on div at bounding box center [757, 392] width 1514 height 784
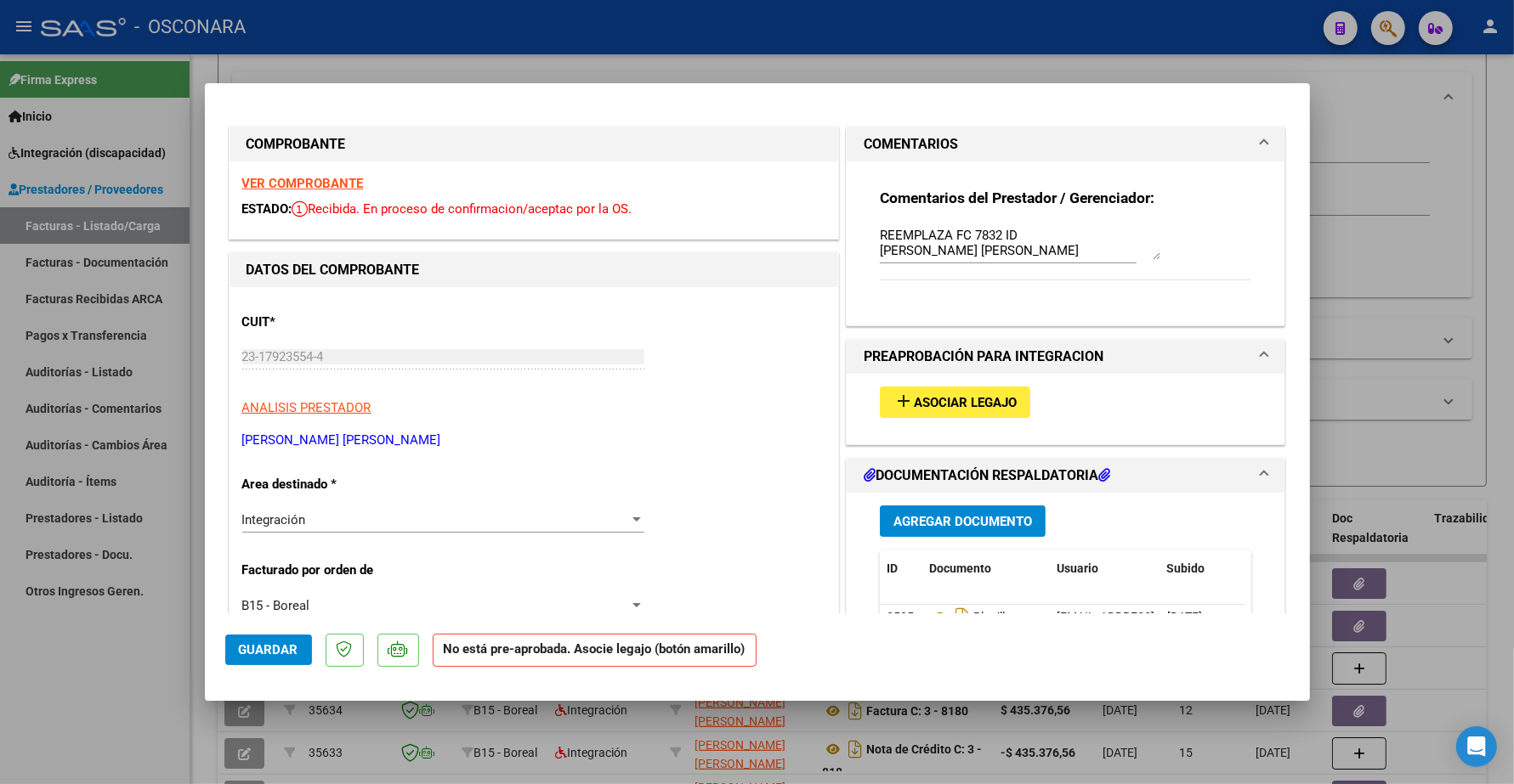
type input "$ 0,00"
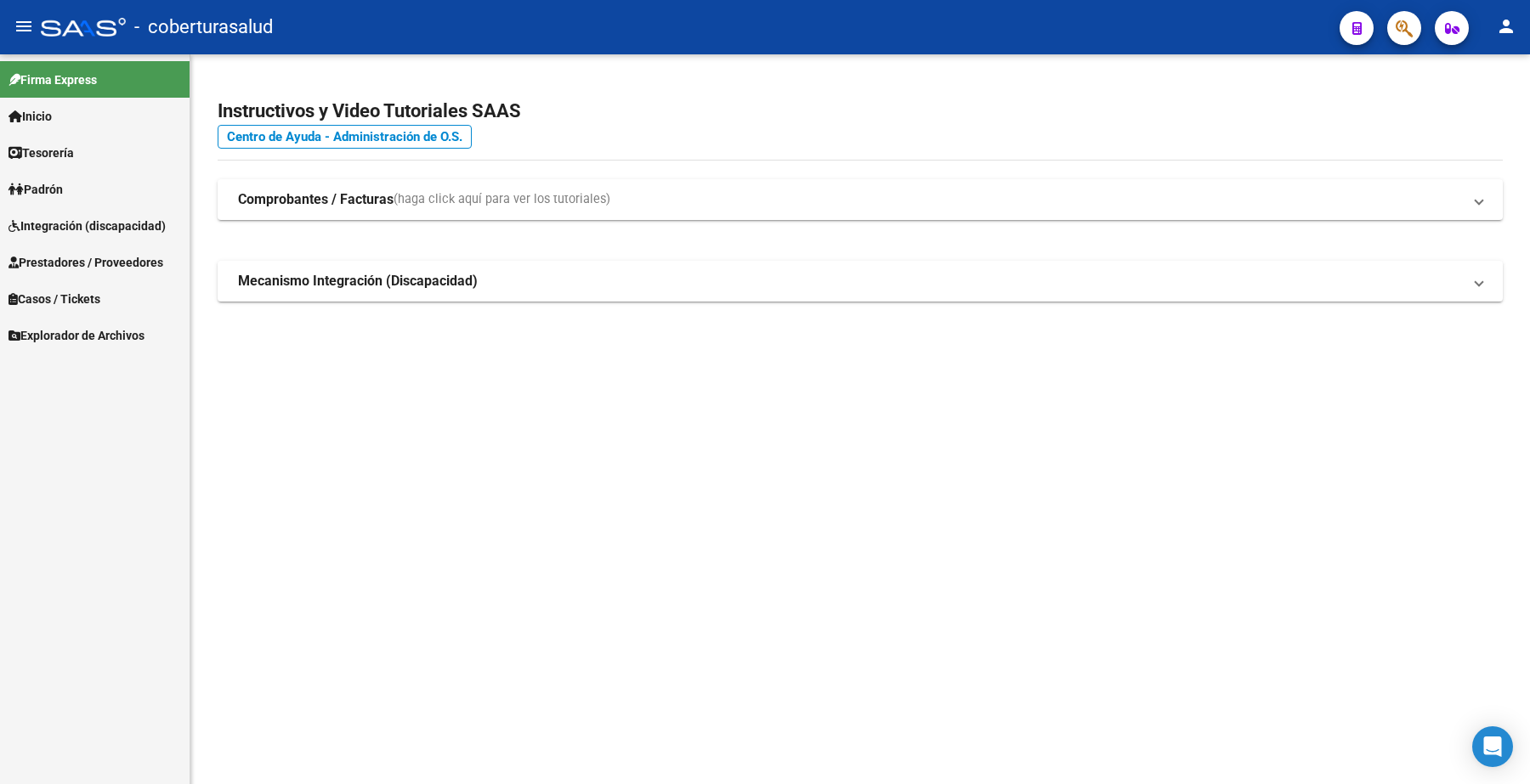
click at [130, 255] on span "Prestadores / Proveedores" at bounding box center [86, 262] width 155 height 19
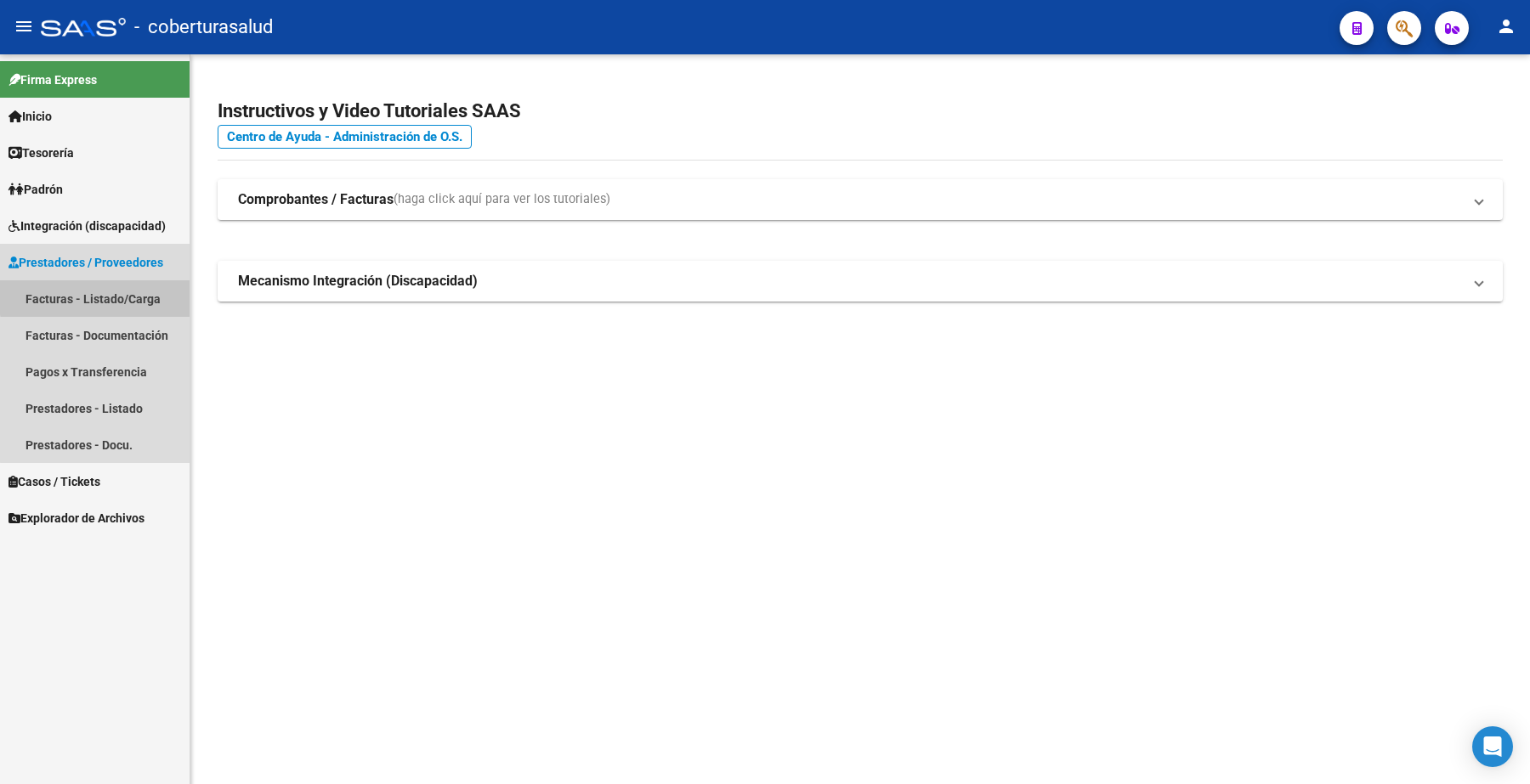
click at [122, 290] on link "Facturas - Listado/Carga" at bounding box center [94, 298] width 189 height 36
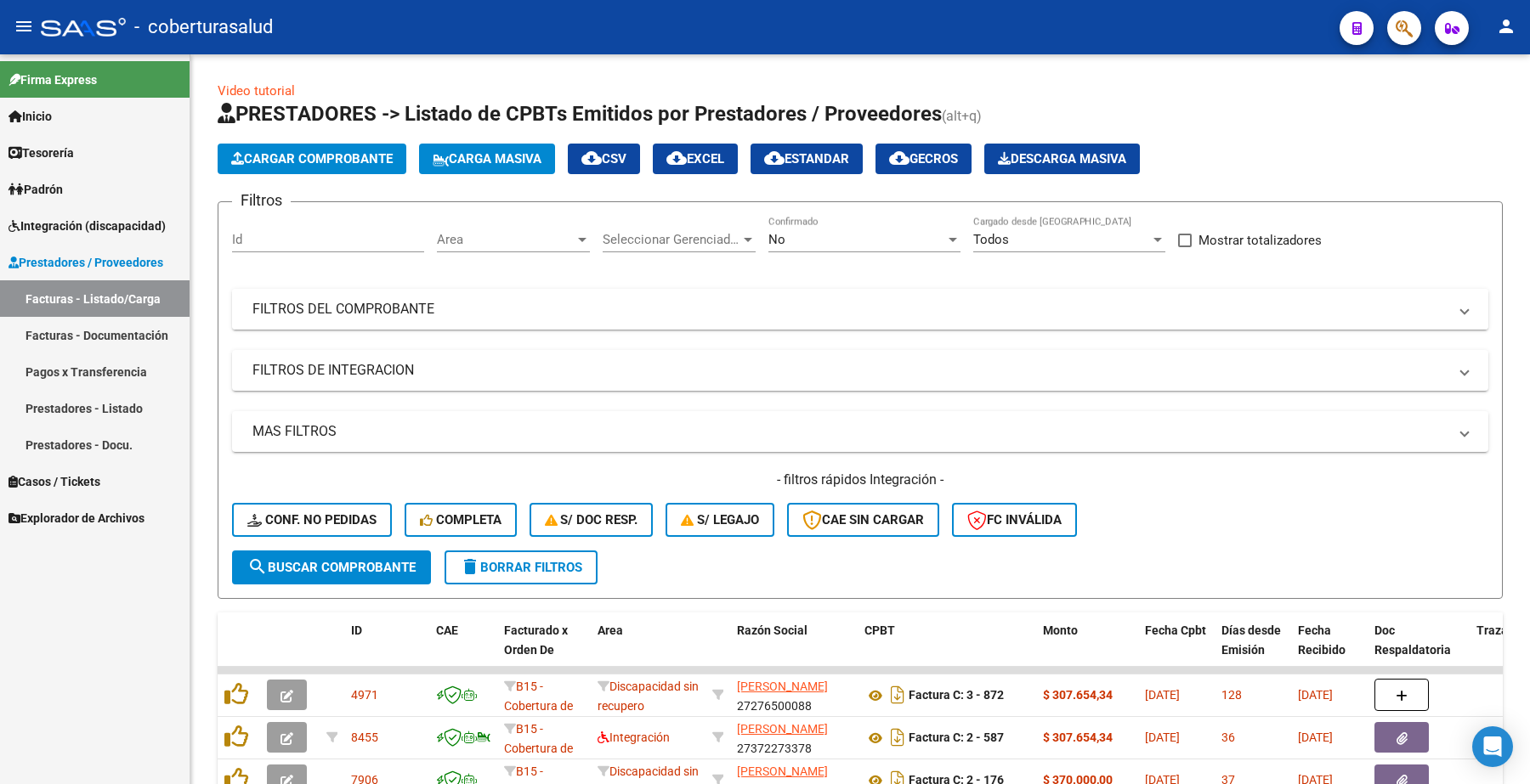
click at [319, 311] on mat-panel-title "FILTROS DEL COMPROBANTE" at bounding box center [850, 308] width 1195 height 19
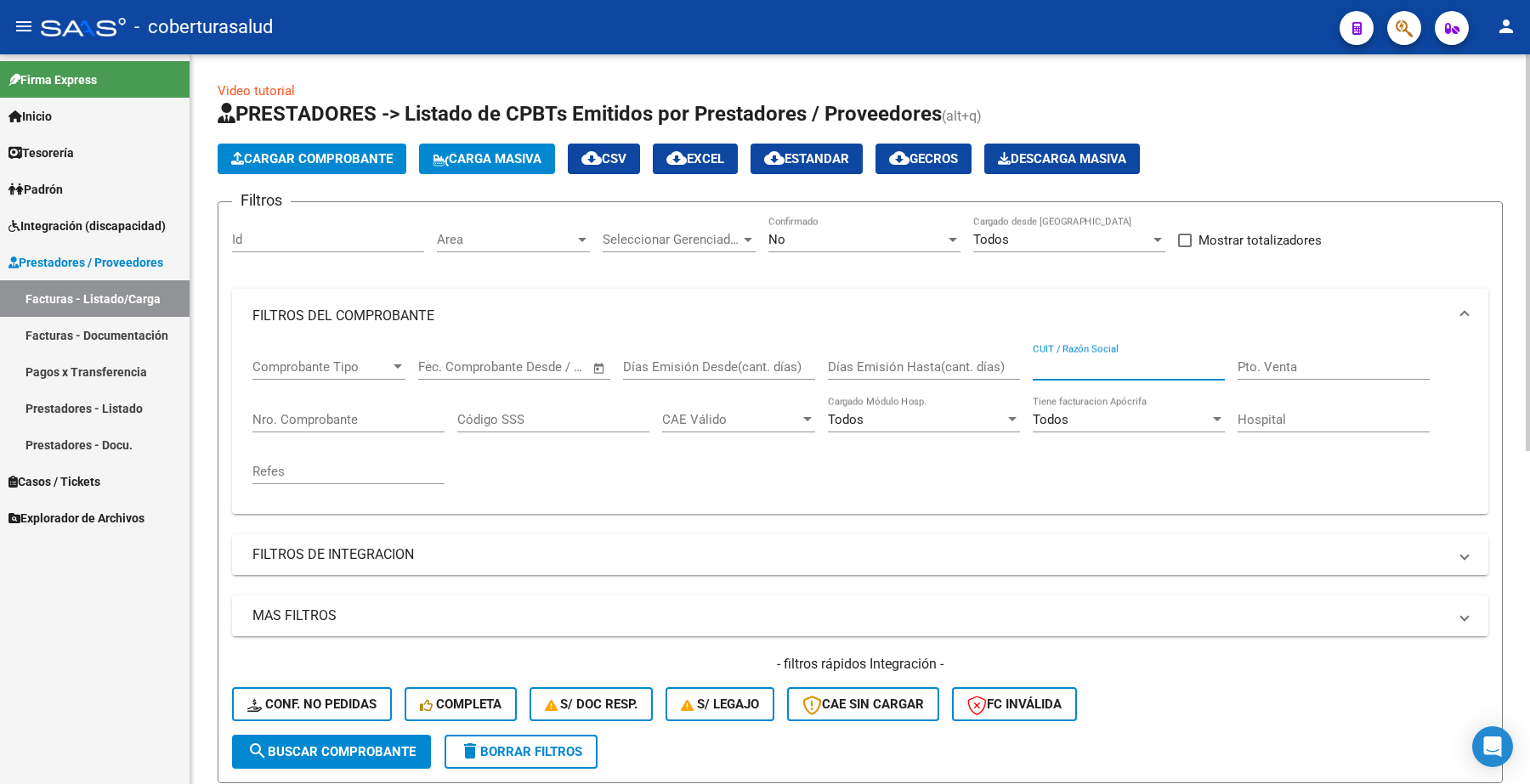
click at [1109, 365] on input "CUIT / Razón Social" at bounding box center [1128, 366] width 192 height 15
paste input "20260303768"
type input "20260303768"
click at [338, 745] on span "search Buscar Comprobante" at bounding box center [331, 751] width 168 height 15
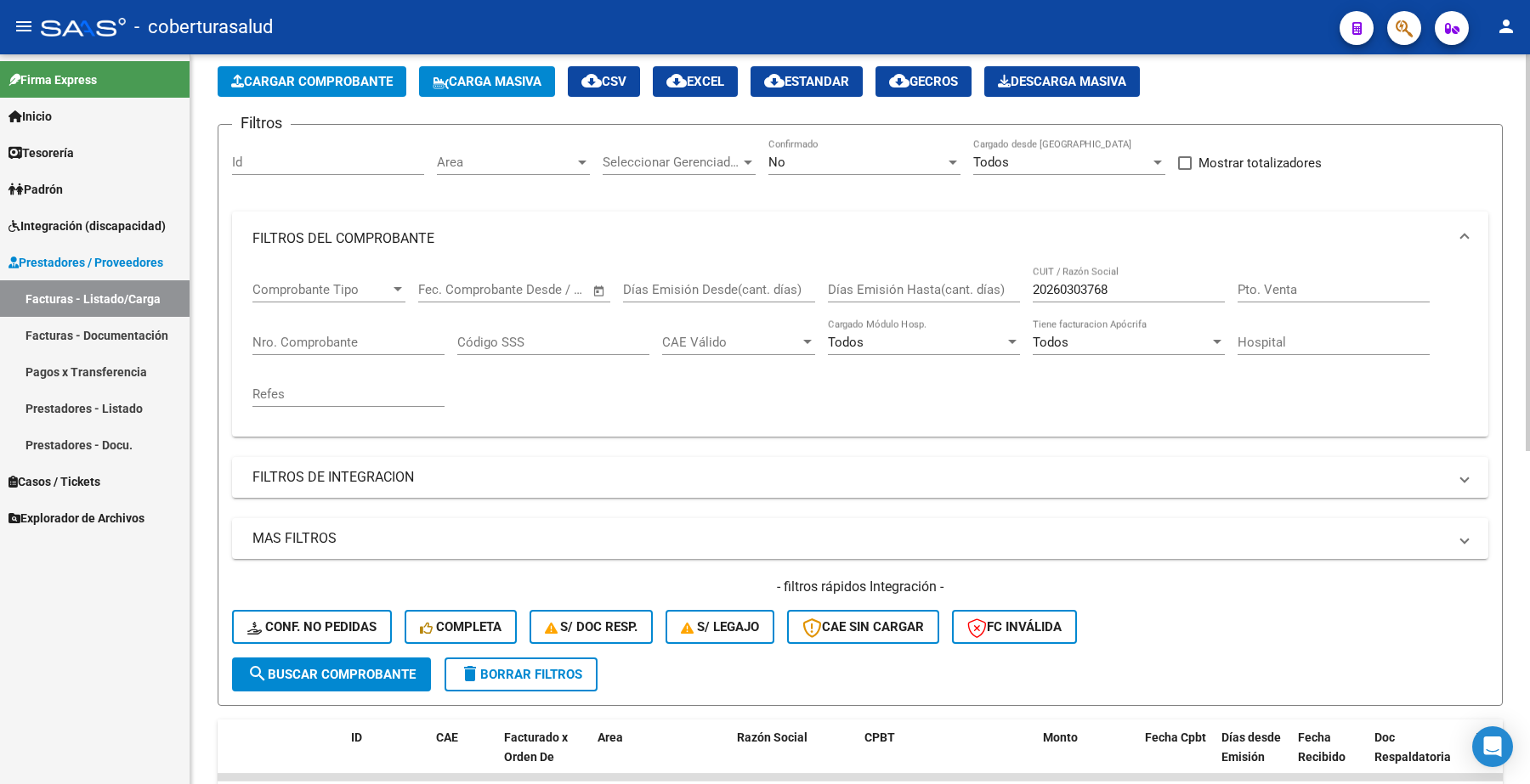
scroll to position [318, 0]
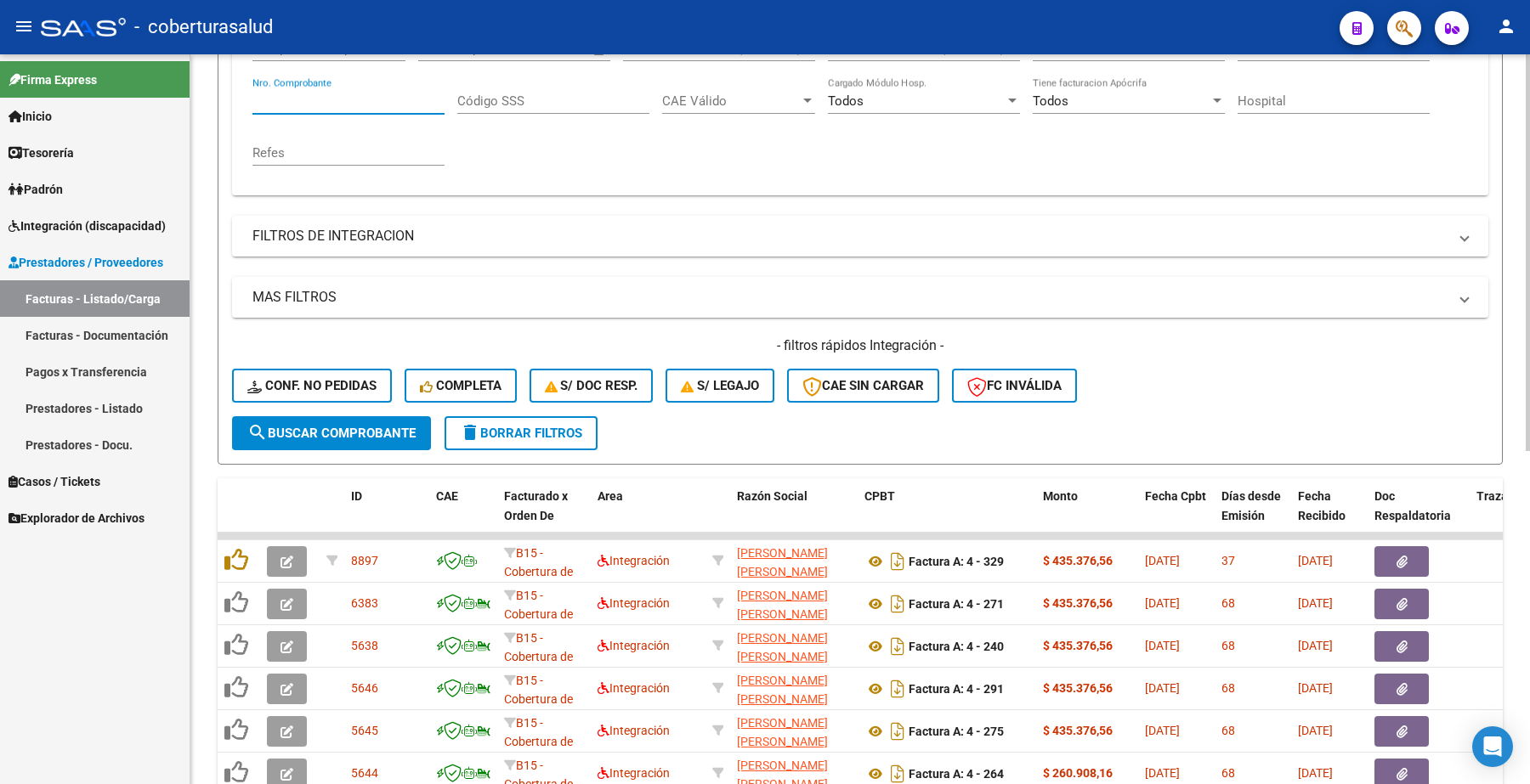
click at [306, 102] on input "Nro. Comprobante" at bounding box center [348, 100] width 192 height 15
paste input "293"
type input "293"
click at [316, 426] on span "search Buscar Comprobante" at bounding box center [331, 433] width 168 height 15
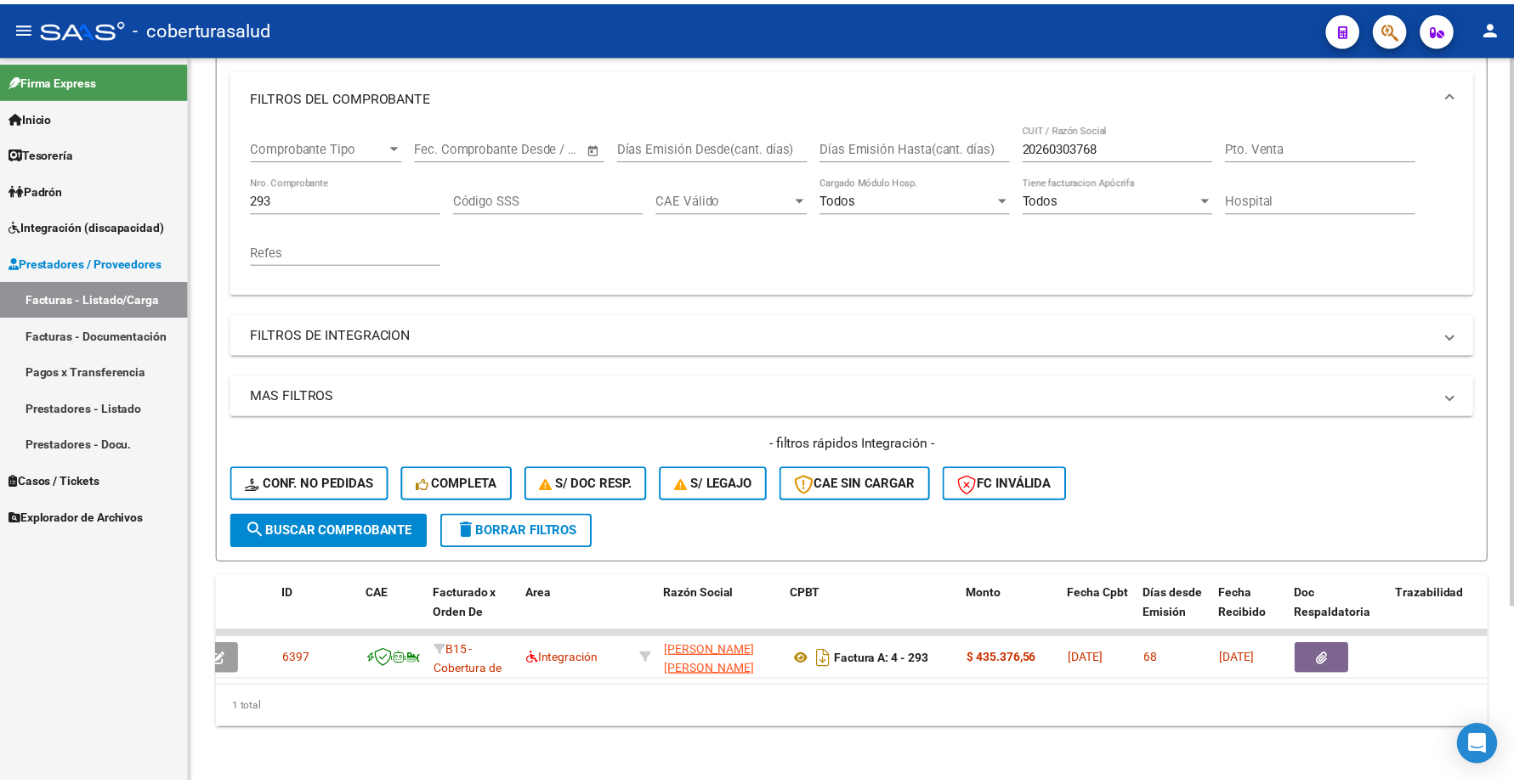
scroll to position [0, 0]
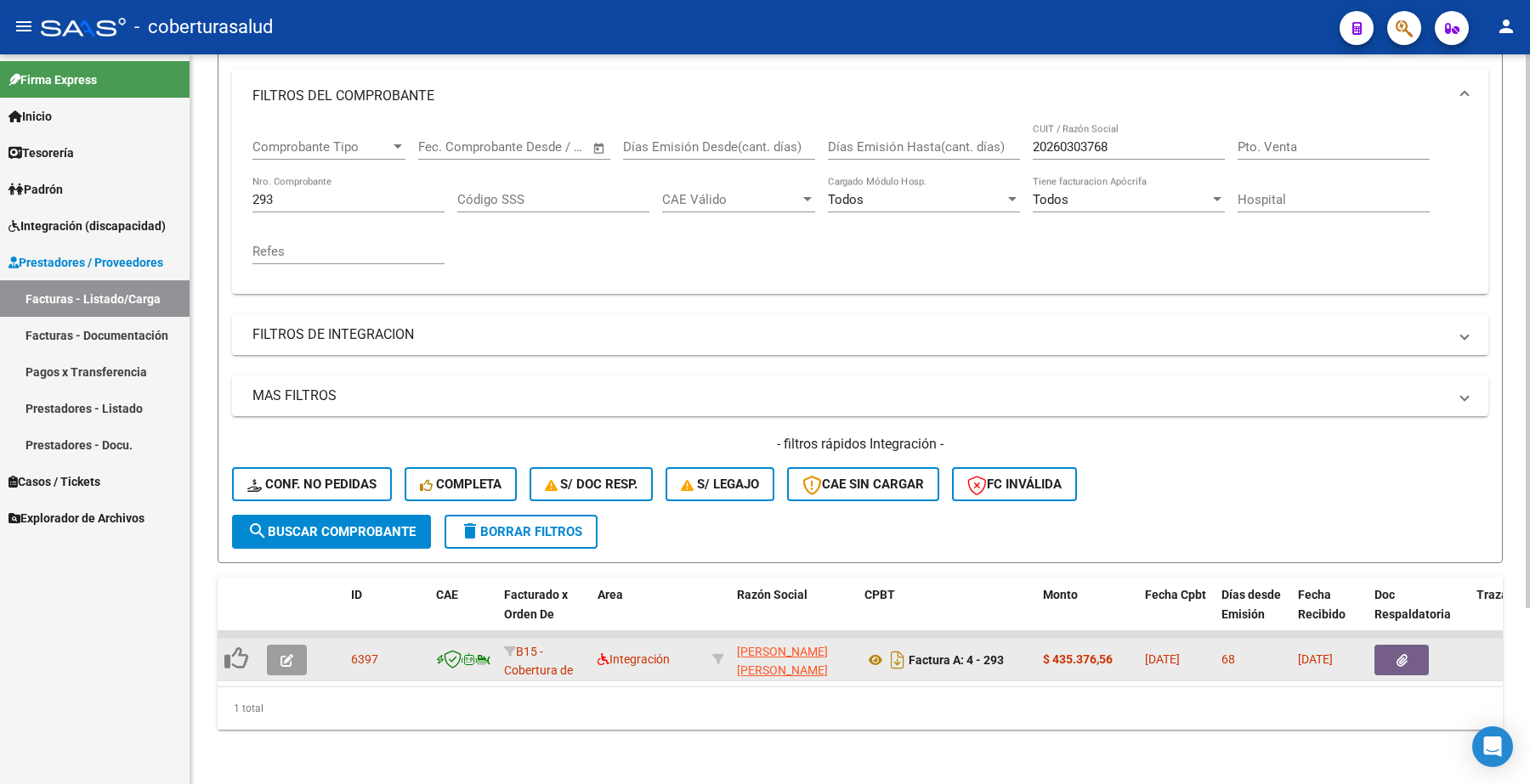
click at [283, 654] on icon "button" at bounding box center [286, 660] width 12 height 12
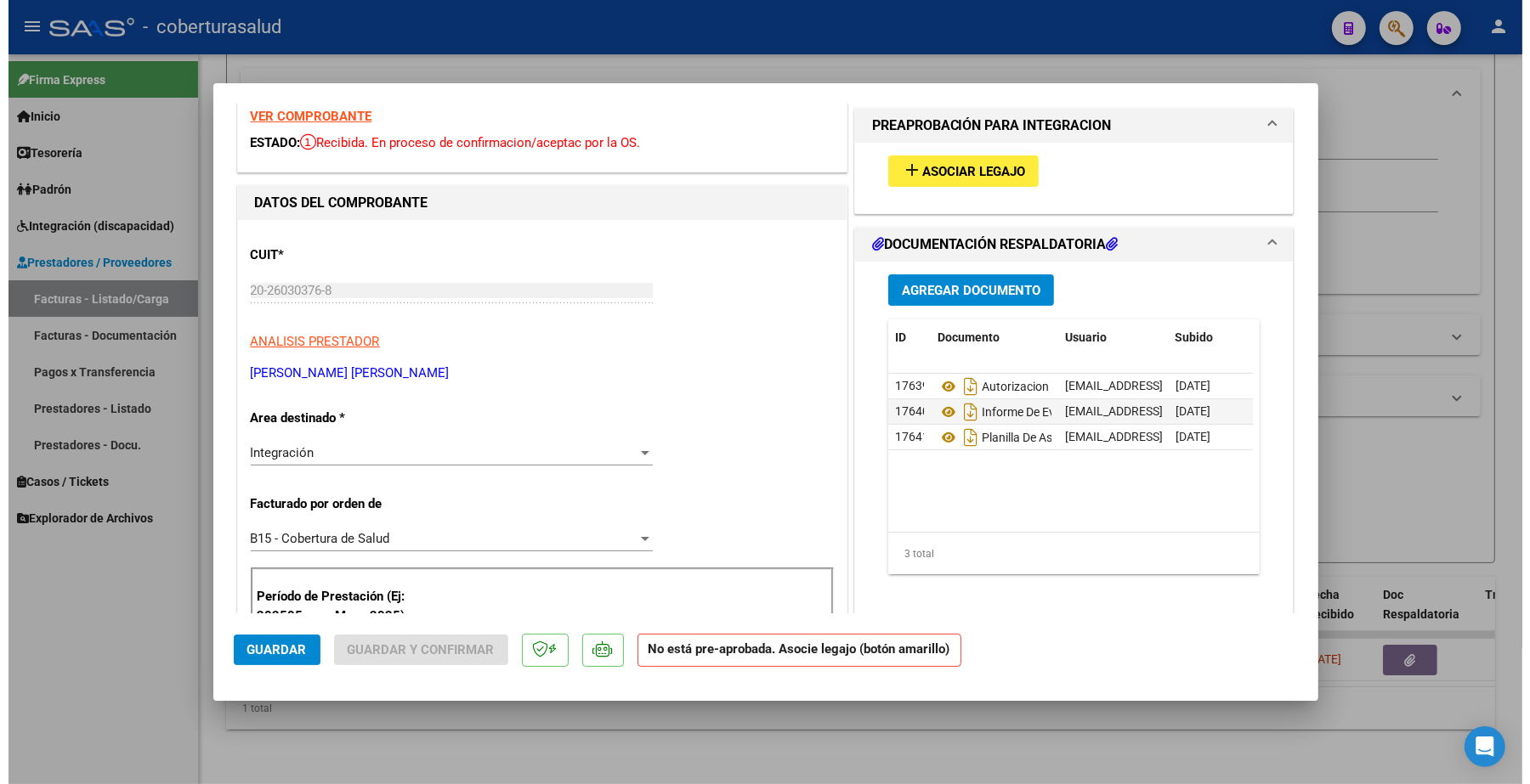
scroll to position [425, 0]
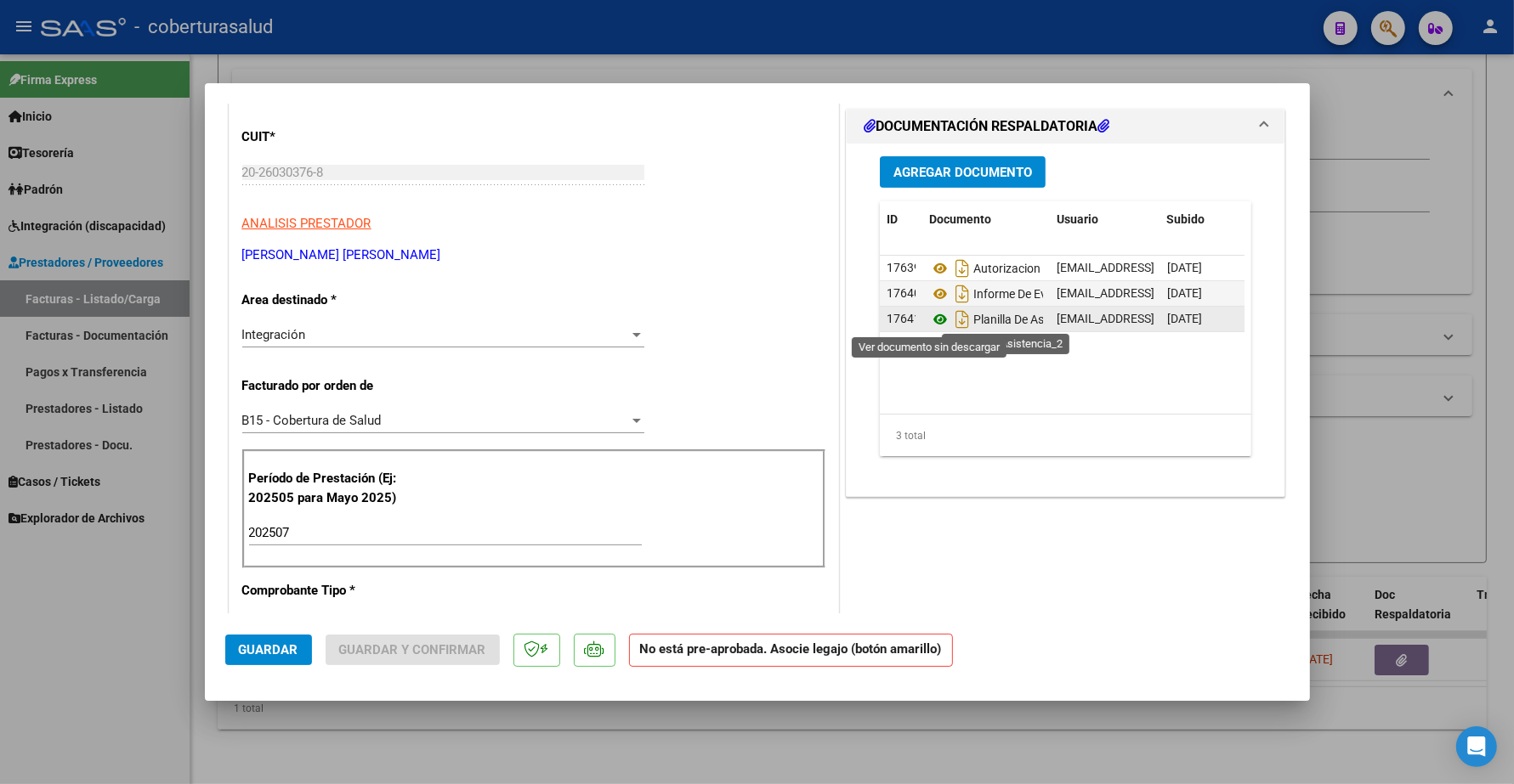
click at [929, 318] on icon at bounding box center [940, 319] width 22 height 20
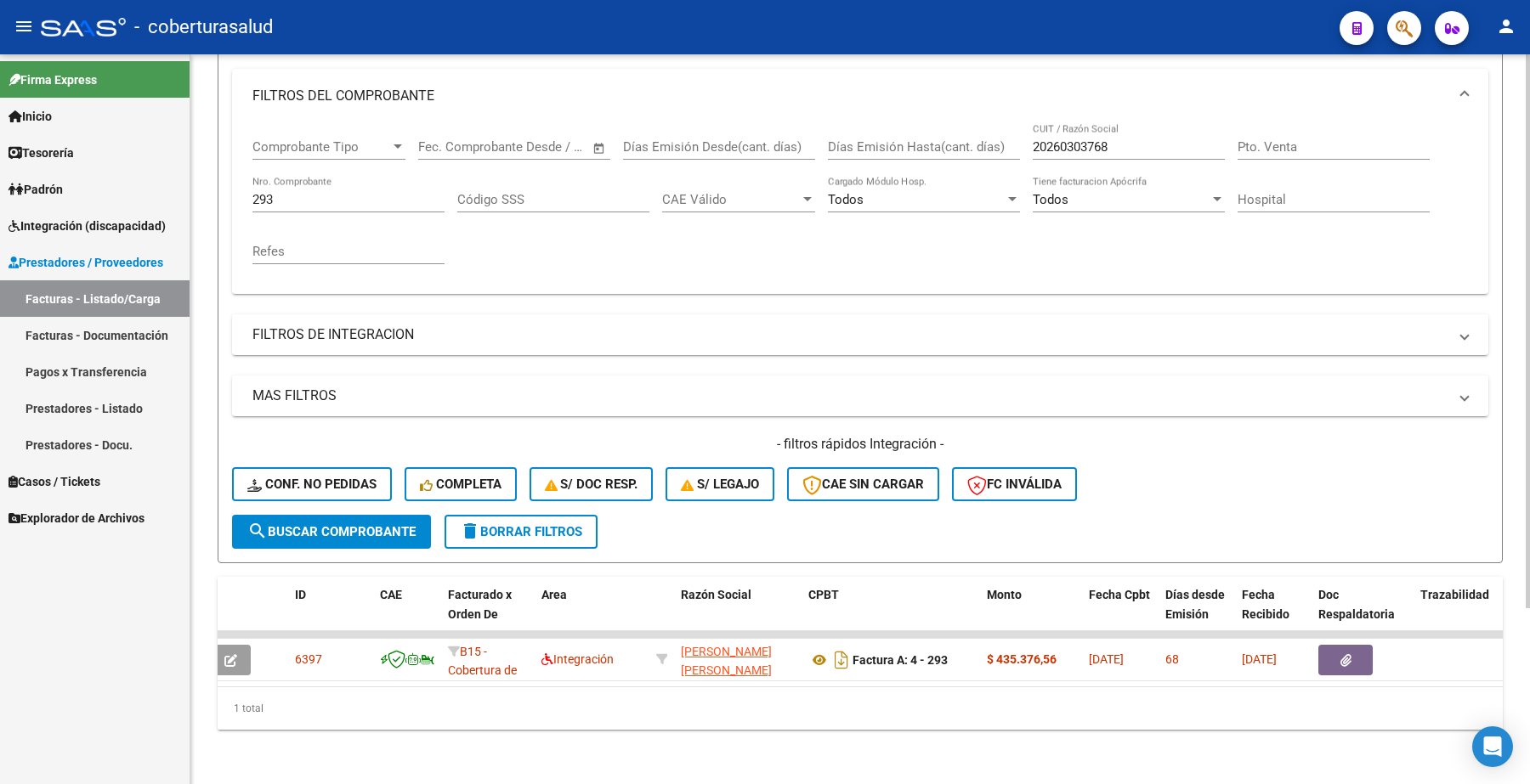
scroll to position [0, 0]
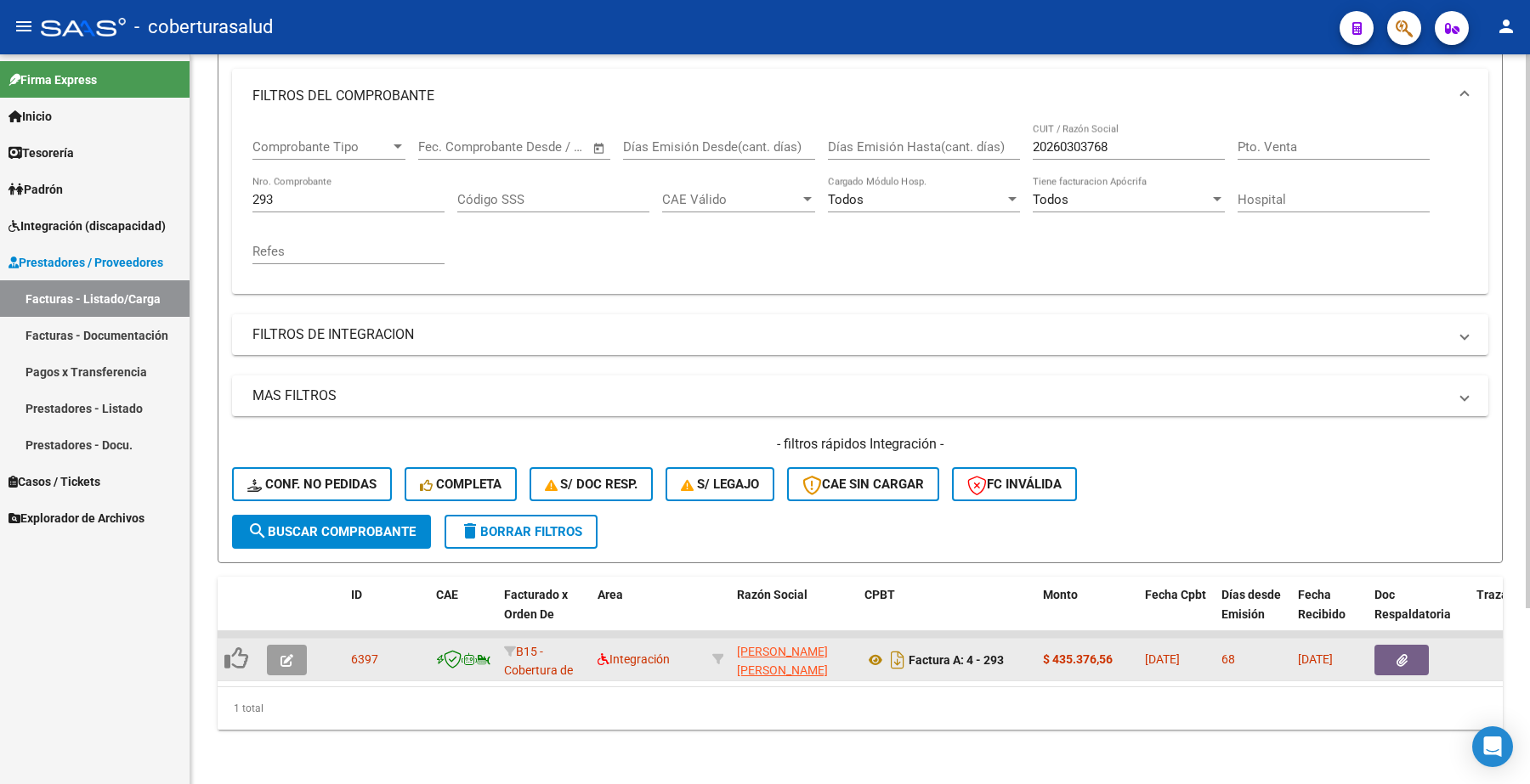
click at [289, 654] on icon "button" at bounding box center [286, 660] width 12 height 12
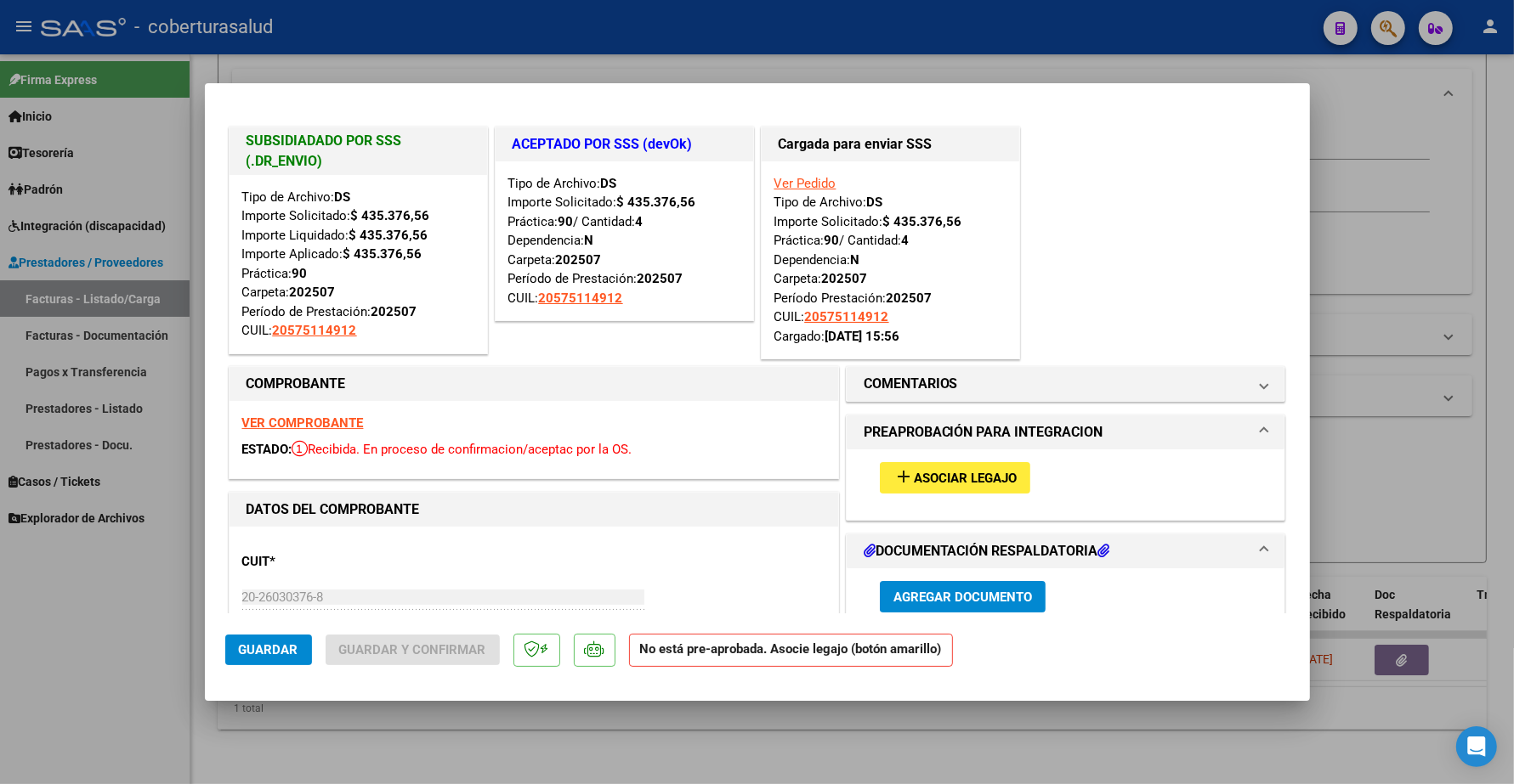
type input "$ 0,00"
